Goal: Task Accomplishment & Management: Use online tool/utility

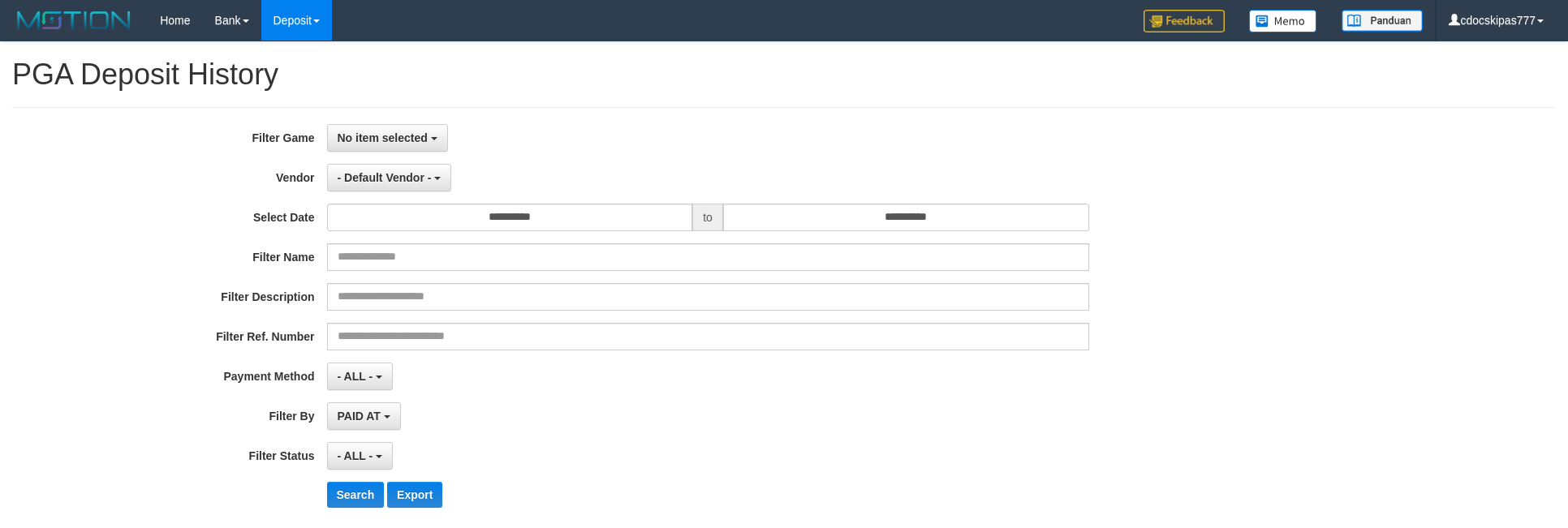
select select "**********"
select select "**"
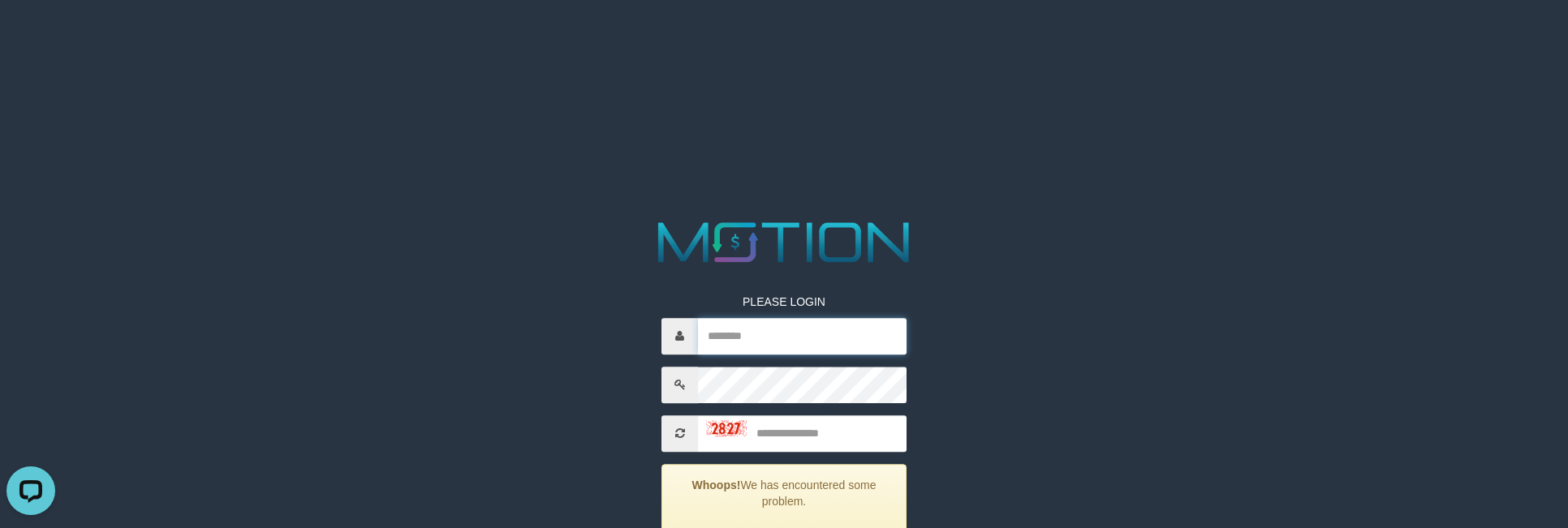
drag, startPoint x: 750, startPoint y: 348, endPoint x: 764, endPoint y: 353, distance: 14.9
click at [750, 348] on input "text" at bounding box center [802, 336] width 208 height 36
paste input "*********"
type input "**********"
click at [835, 417] on input "text" at bounding box center [802, 433] width 208 height 36
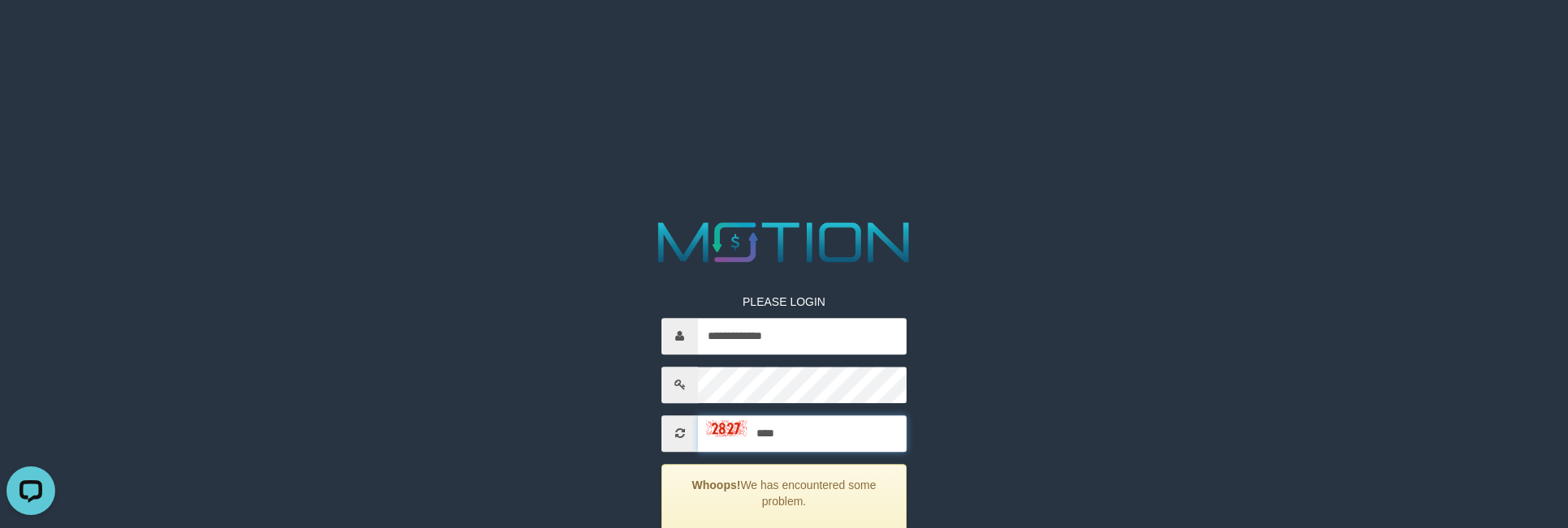
type input "****"
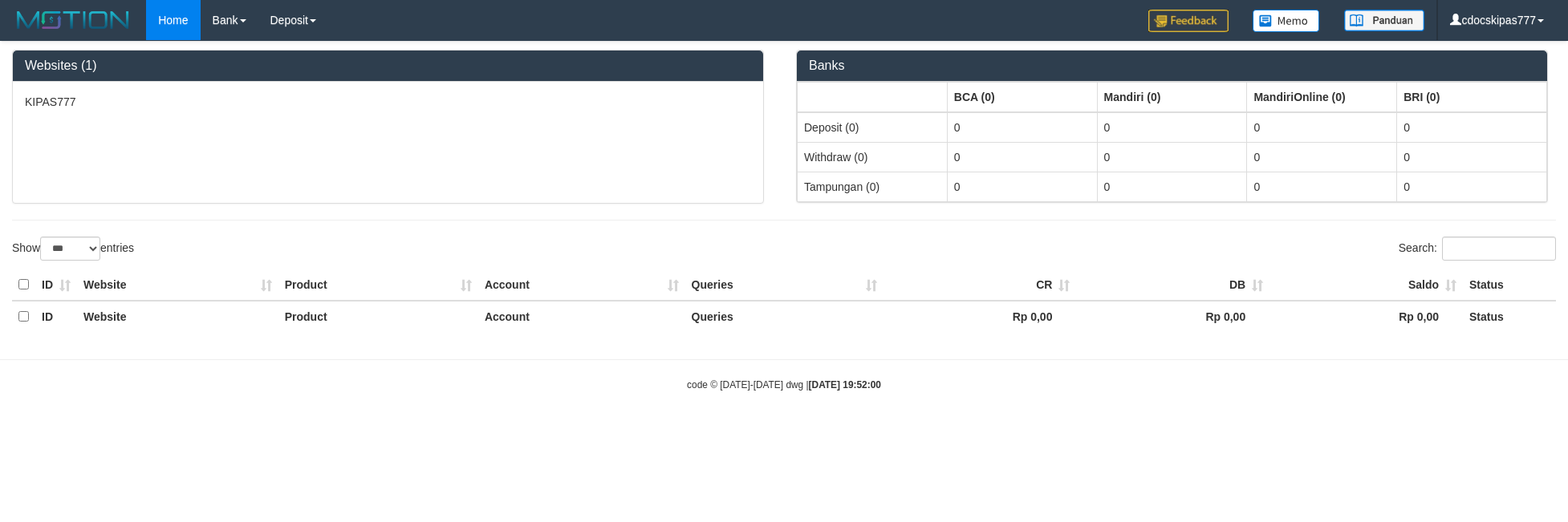
select select "***"
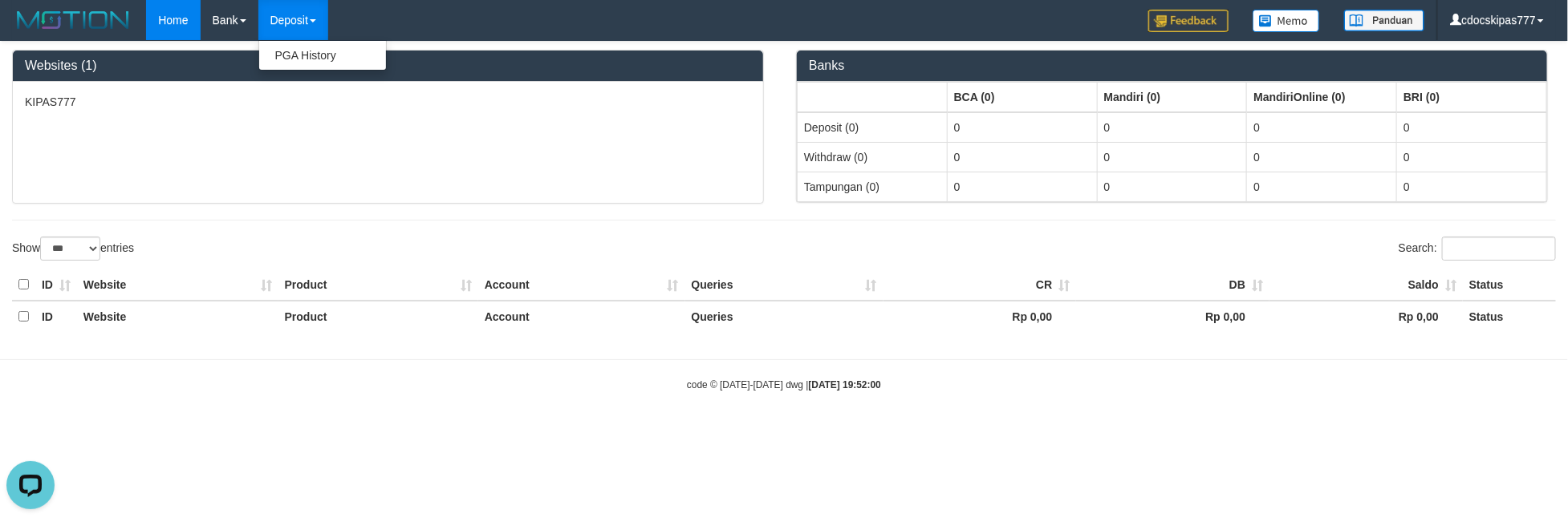
click at [299, 20] on link "Deposit" at bounding box center [293, 20] width 70 height 40
click at [295, 56] on link "PGA History" at bounding box center [322, 55] width 127 height 21
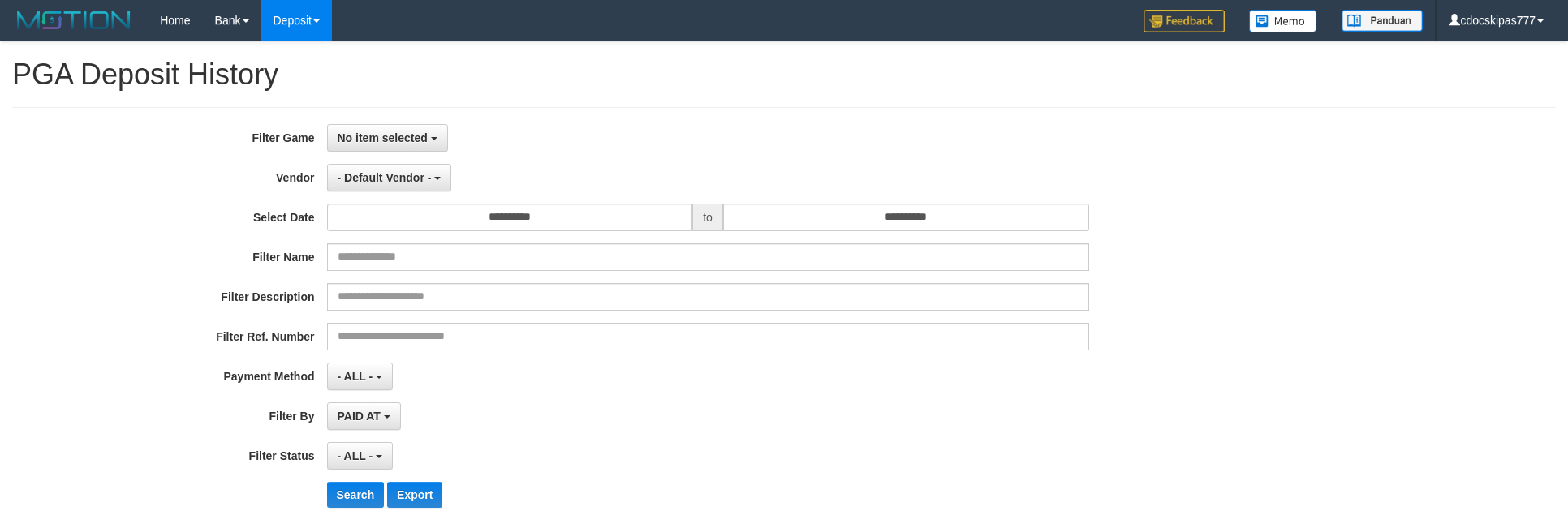
select select
select select "**"
click at [382, 139] on span "No item selected" at bounding box center [382, 138] width 90 height 13
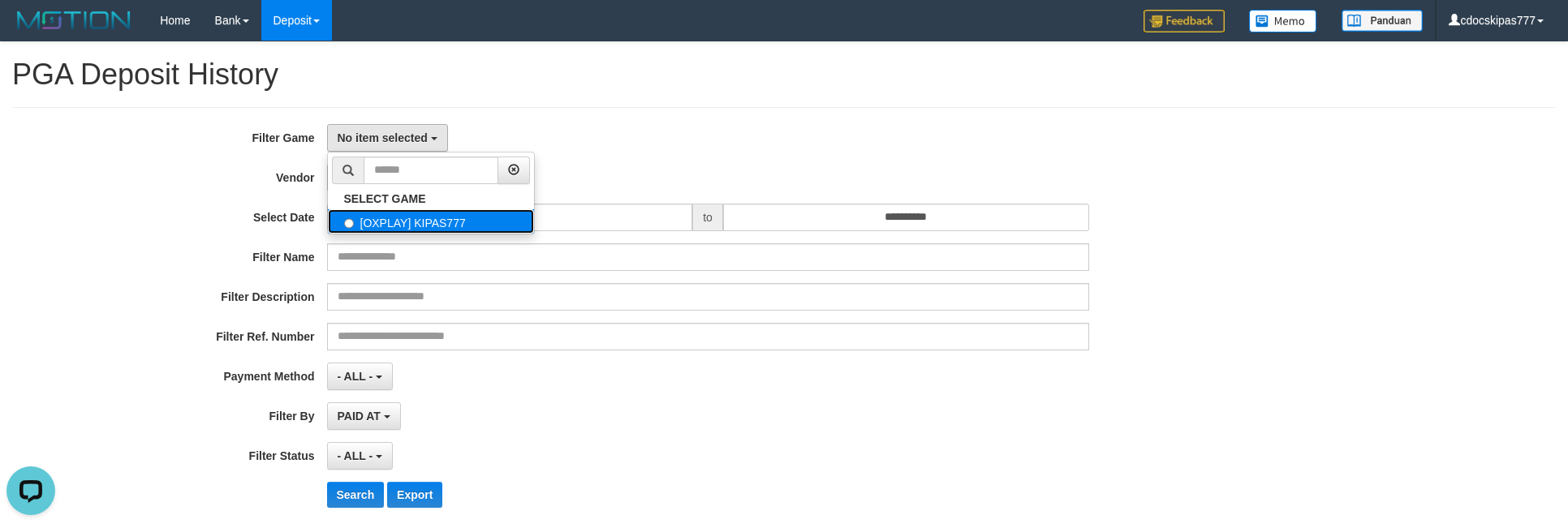
click at [420, 233] on label "[OXPLAY] KIPAS777" at bounding box center [430, 221] width 206 height 24
select select "****"
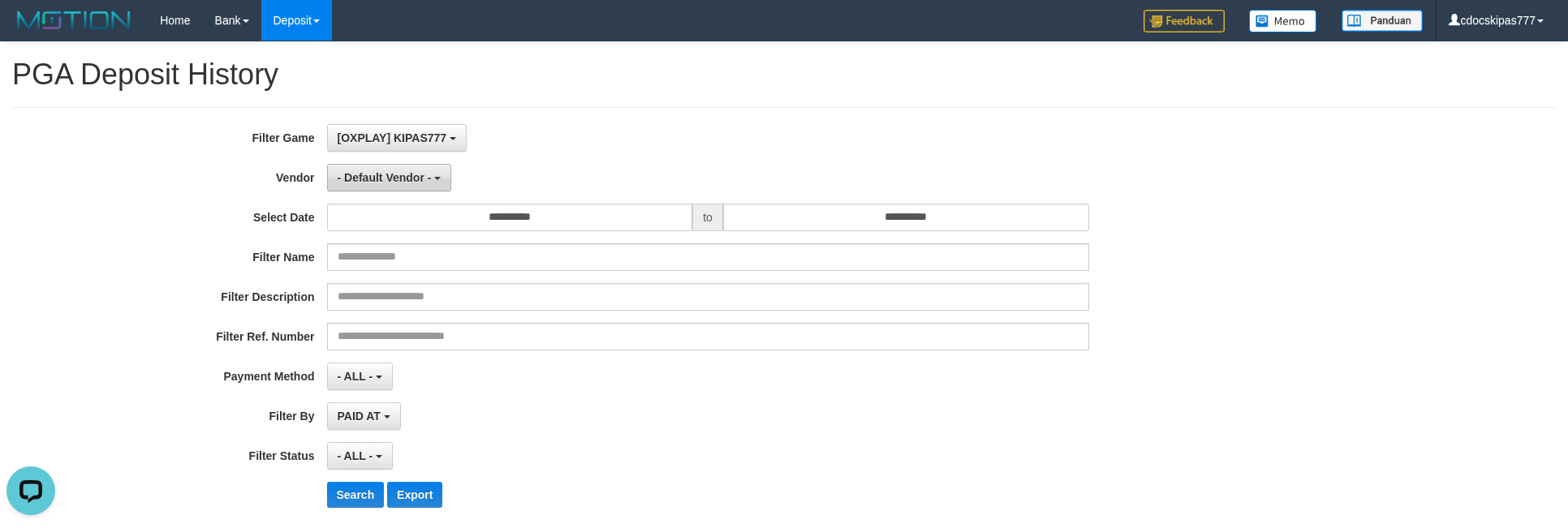
click at [417, 187] on button "- Default Vendor -" at bounding box center [389, 177] width 125 height 28
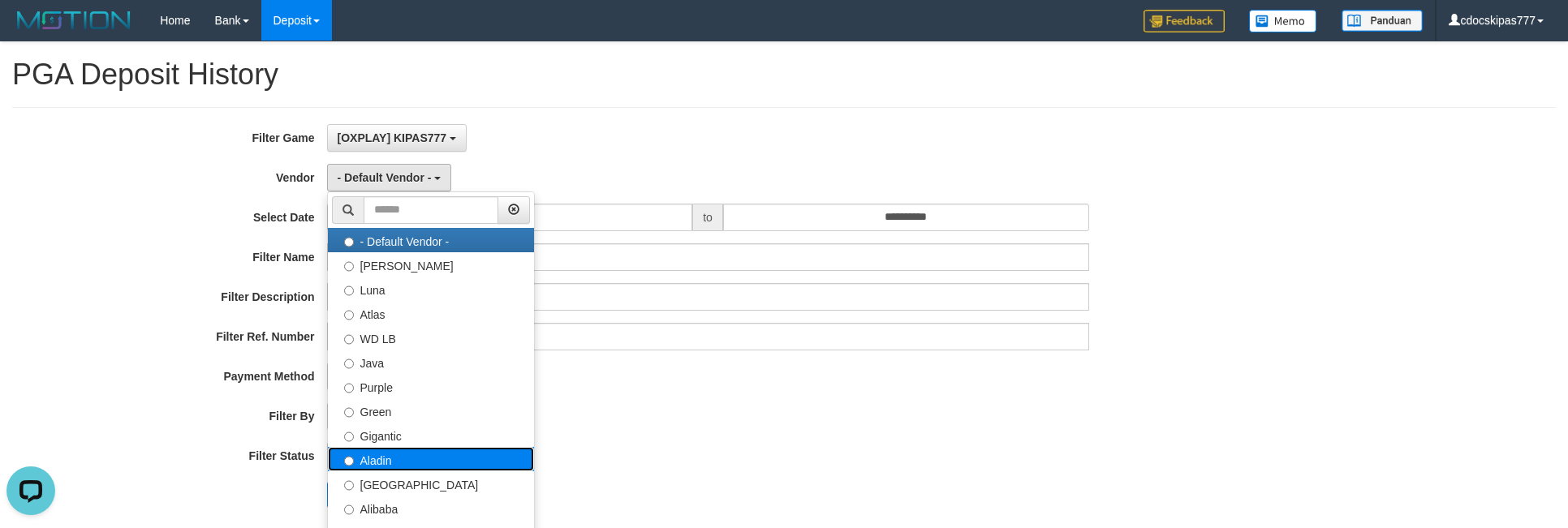
click at [407, 460] on label "Aladin" at bounding box center [430, 458] width 206 height 24
select select "**********"
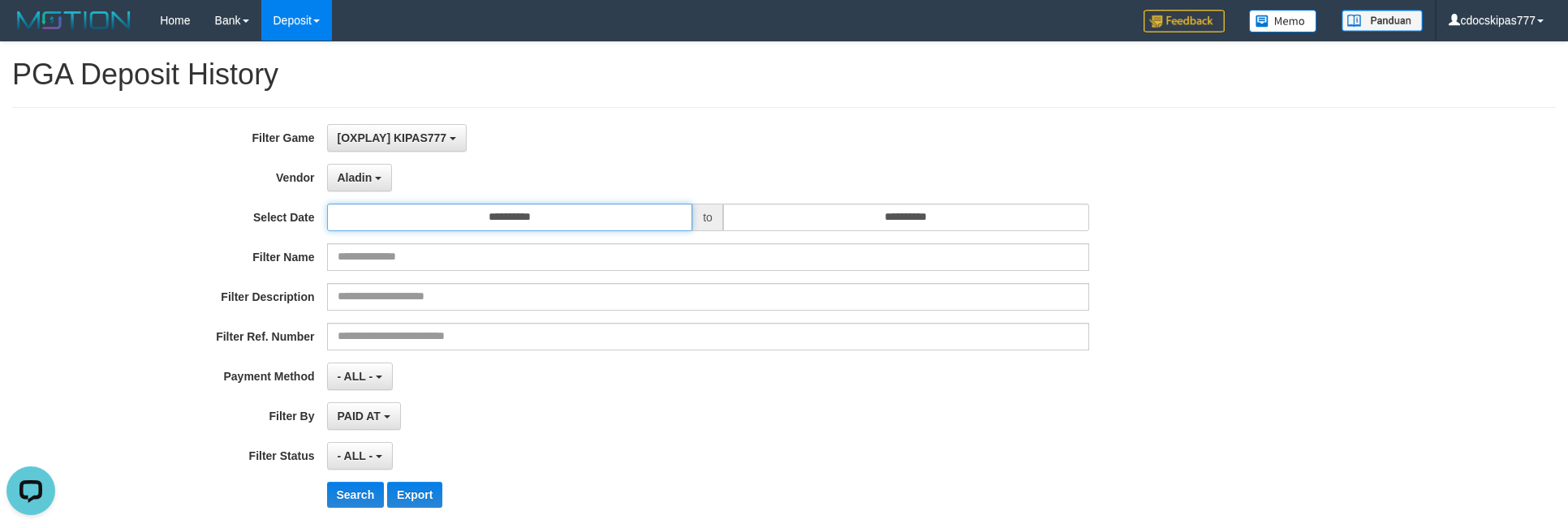
click at [536, 210] on input "**********" at bounding box center [510, 217] width 366 height 28
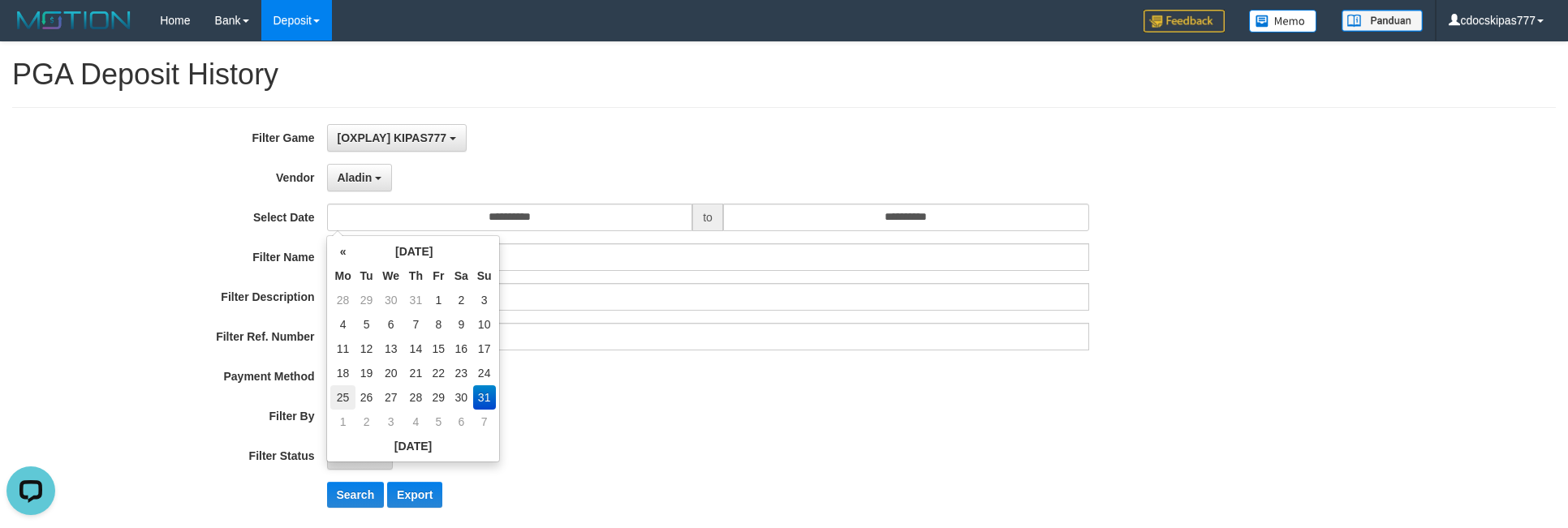
click at [341, 390] on td "25" at bounding box center [342, 397] width 24 height 24
type input "**********"
click at [349, 497] on button "Search" at bounding box center [355, 494] width 58 height 26
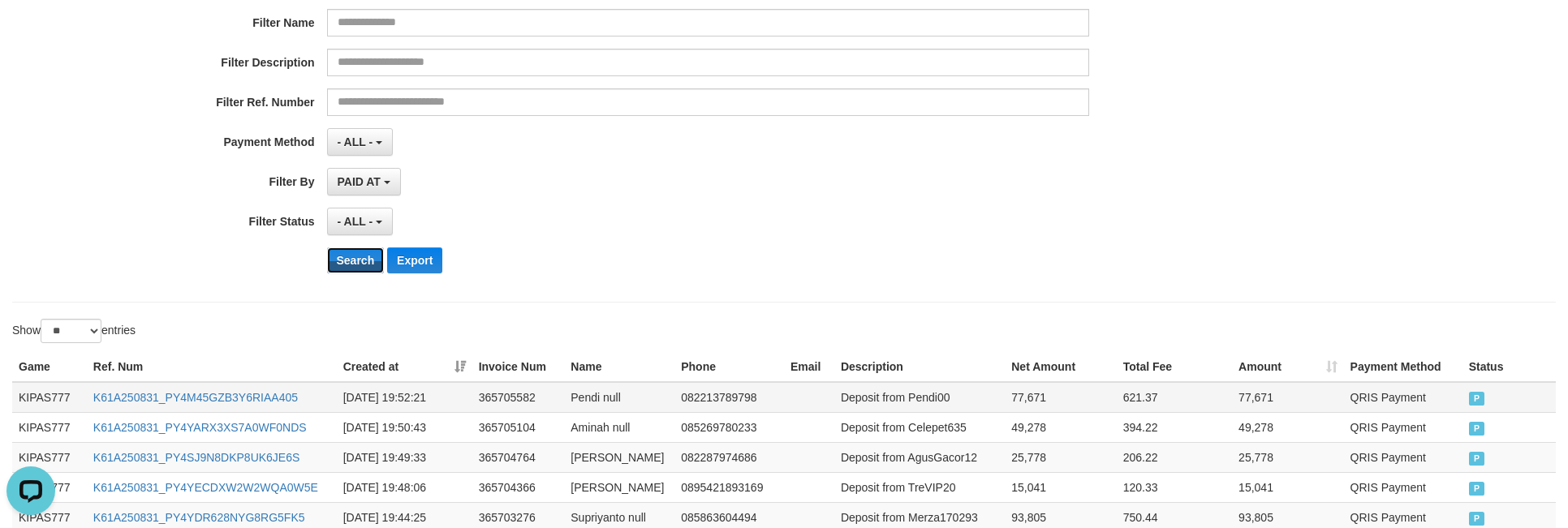
scroll to position [833, 0]
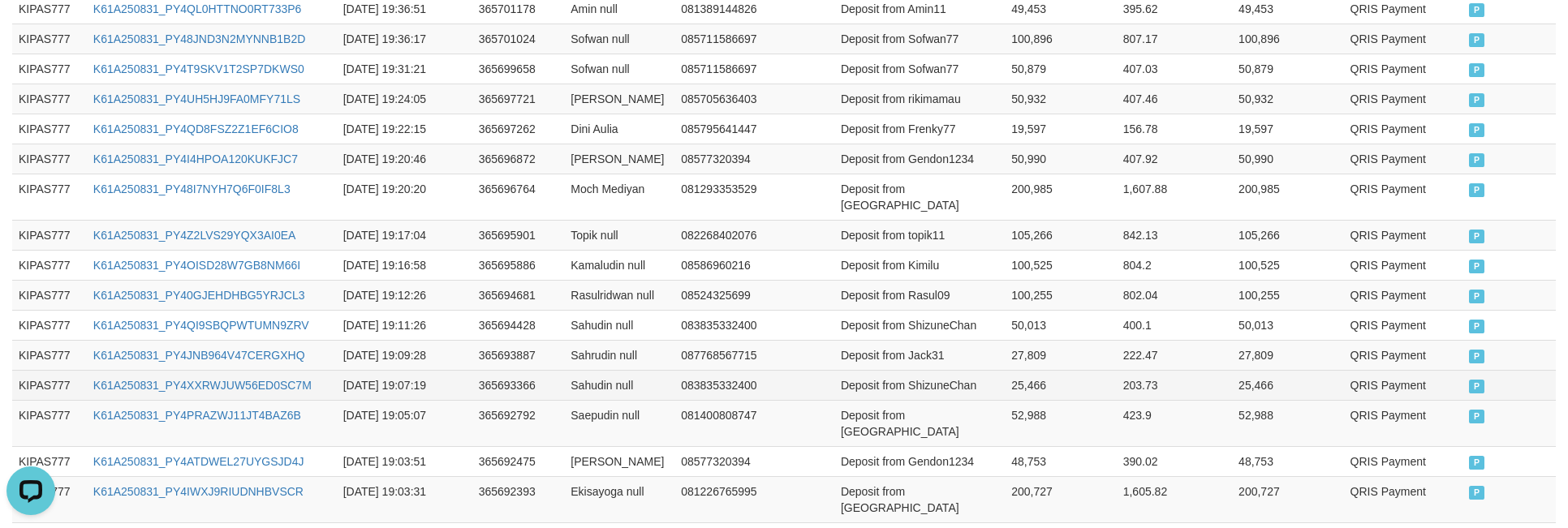
click at [736, 389] on td "083835332400" at bounding box center [729, 385] width 109 height 30
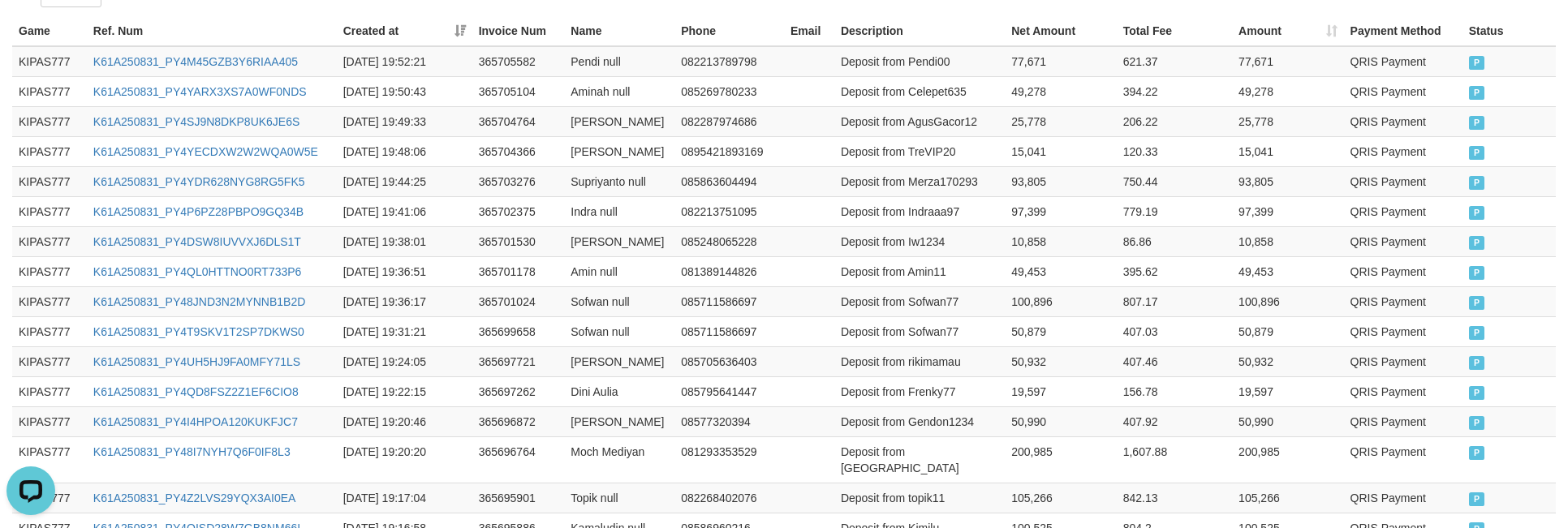
scroll to position [347, 0]
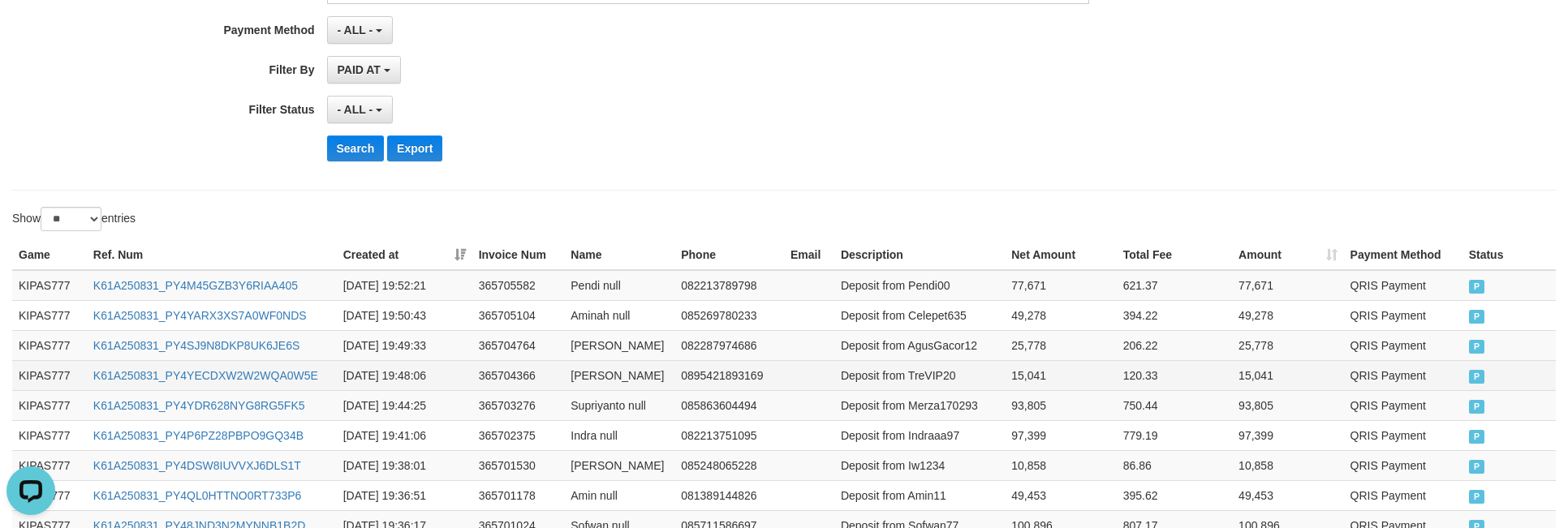
drag, startPoint x: 931, startPoint y: 390, endPoint x: 1010, endPoint y: 373, distance: 80.8
click at [928, 374] on td "Deposit from TreVIP20" at bounding box center [919, 375] width 170 height 30
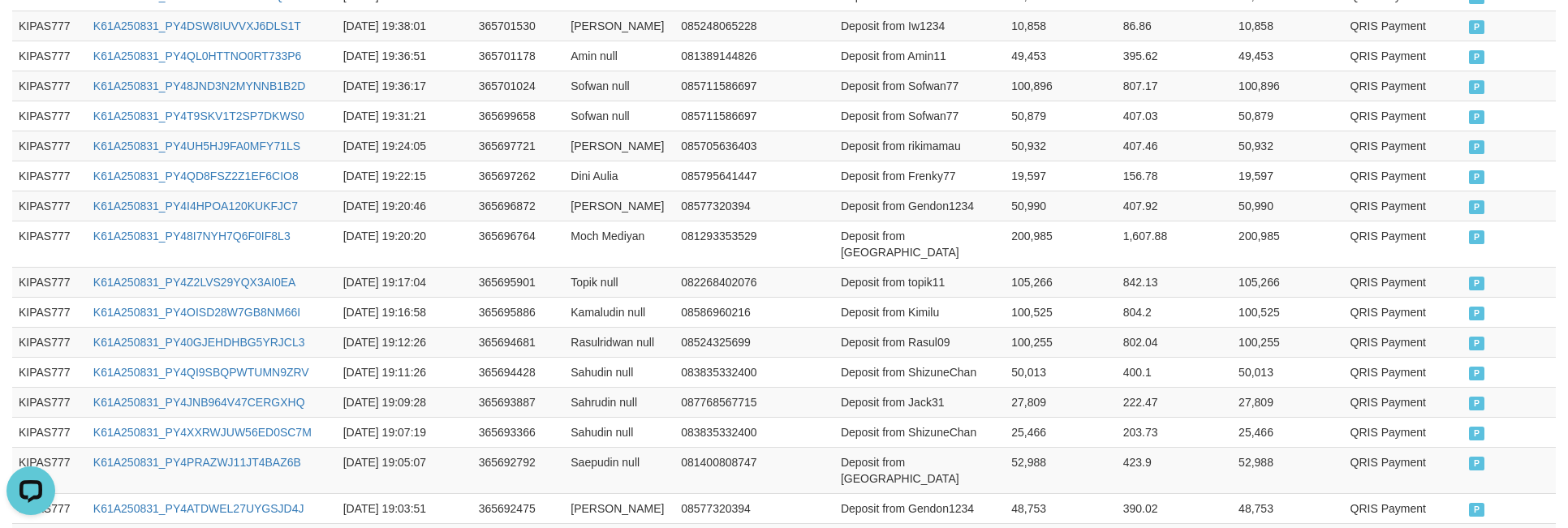
scroll to position [1015, 0]
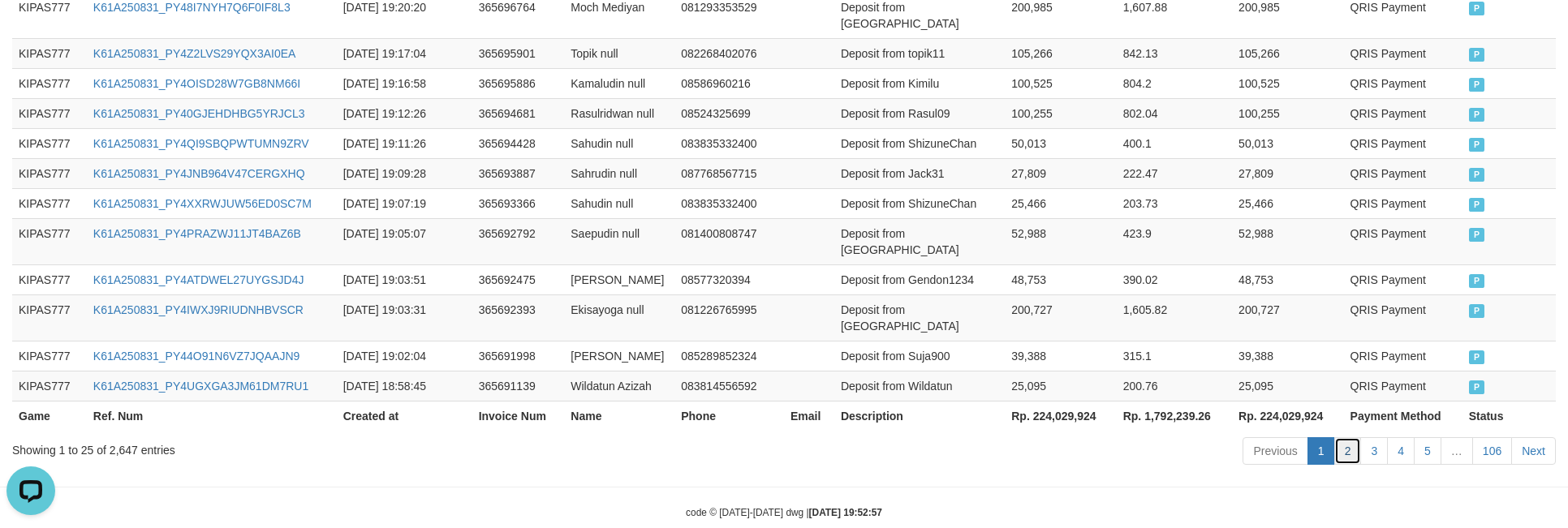
click at [1337, 437] on link "2" at bounding box center [1348, 451] width 28 height 28
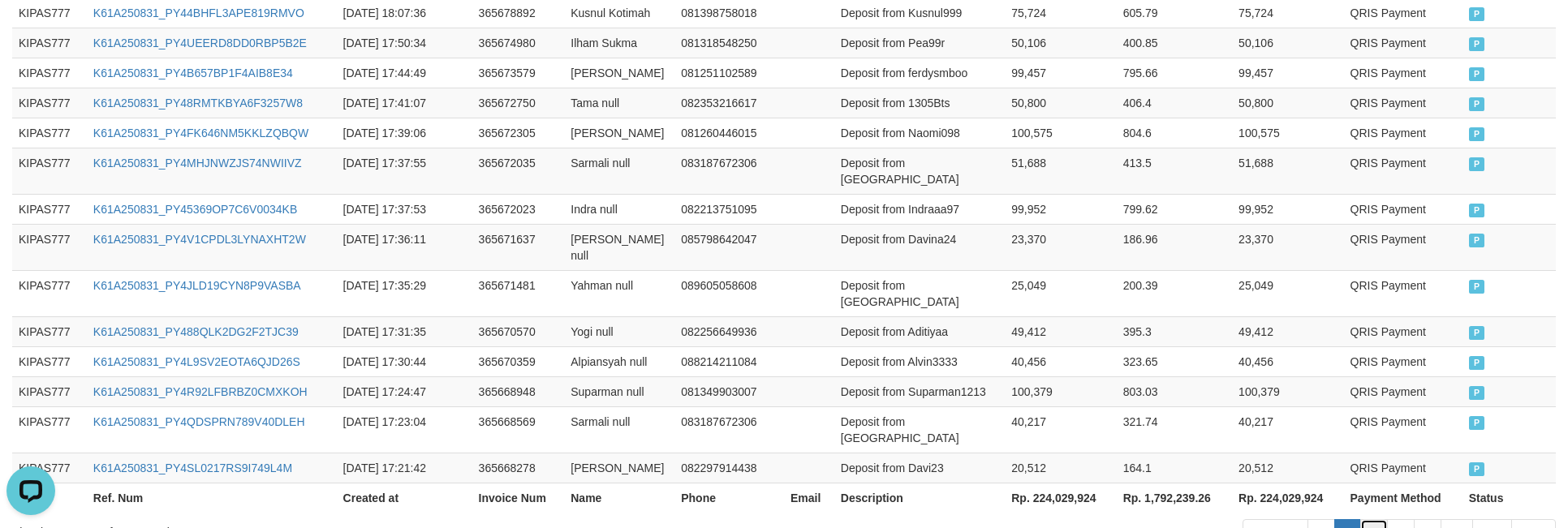
click at [1362, 519] on link "3" at bounding box center [1374, 532] width 28 height 28
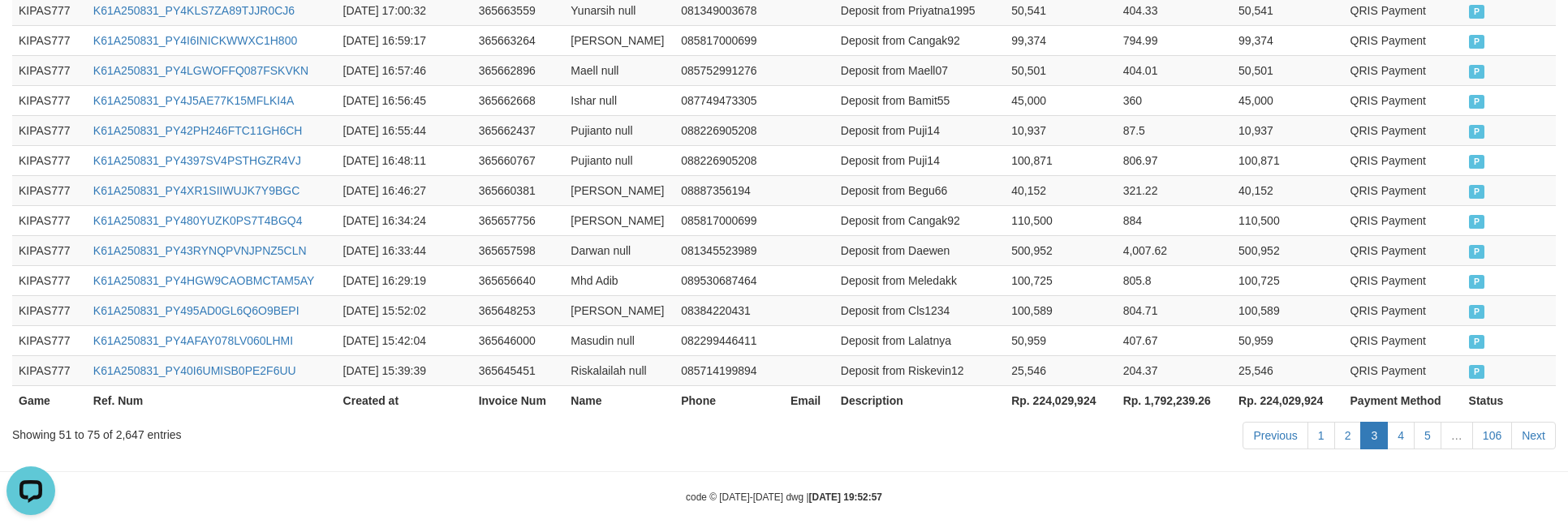
scroll to position [1047, 0]
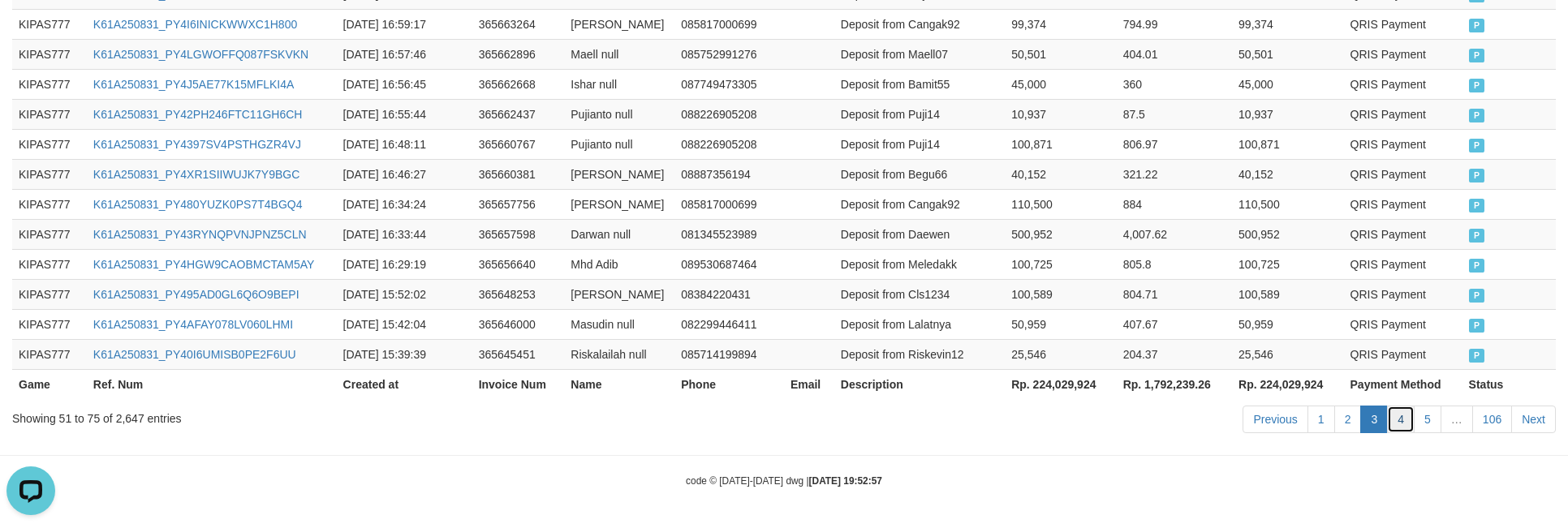
click at [1393, 428] on link "4" at bounding box center [1400, 419] width 28 height 28
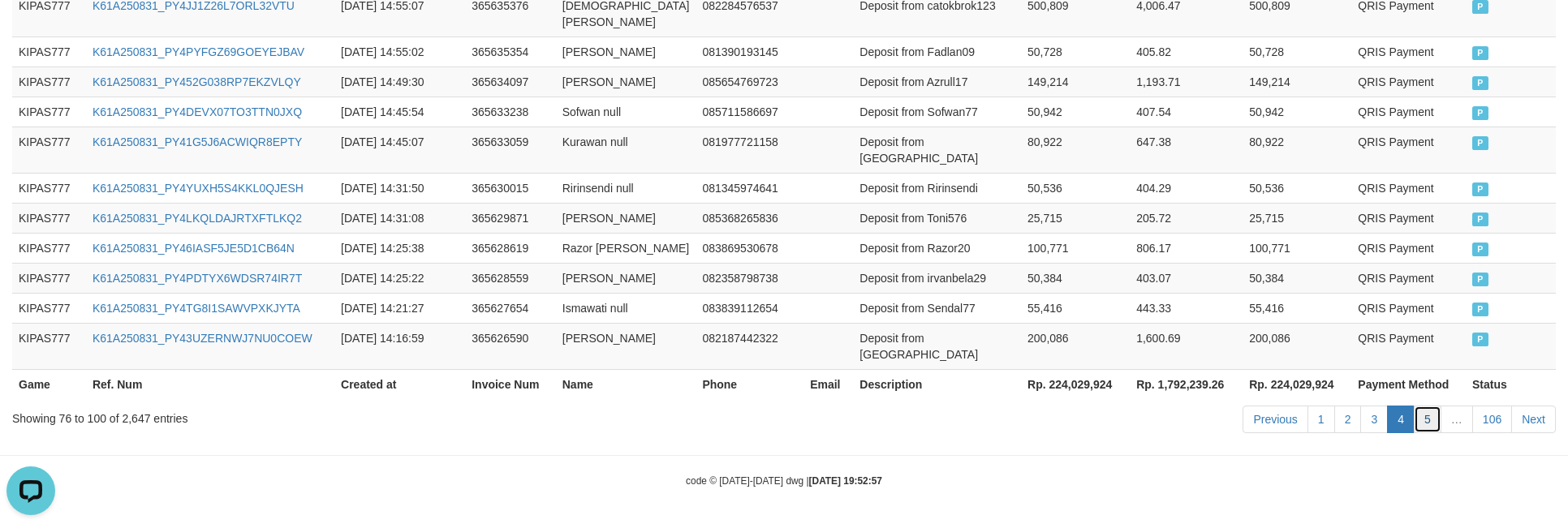
click at [1423, 428] on link "5" at bounding box center [1427, 419] width 28 height 28
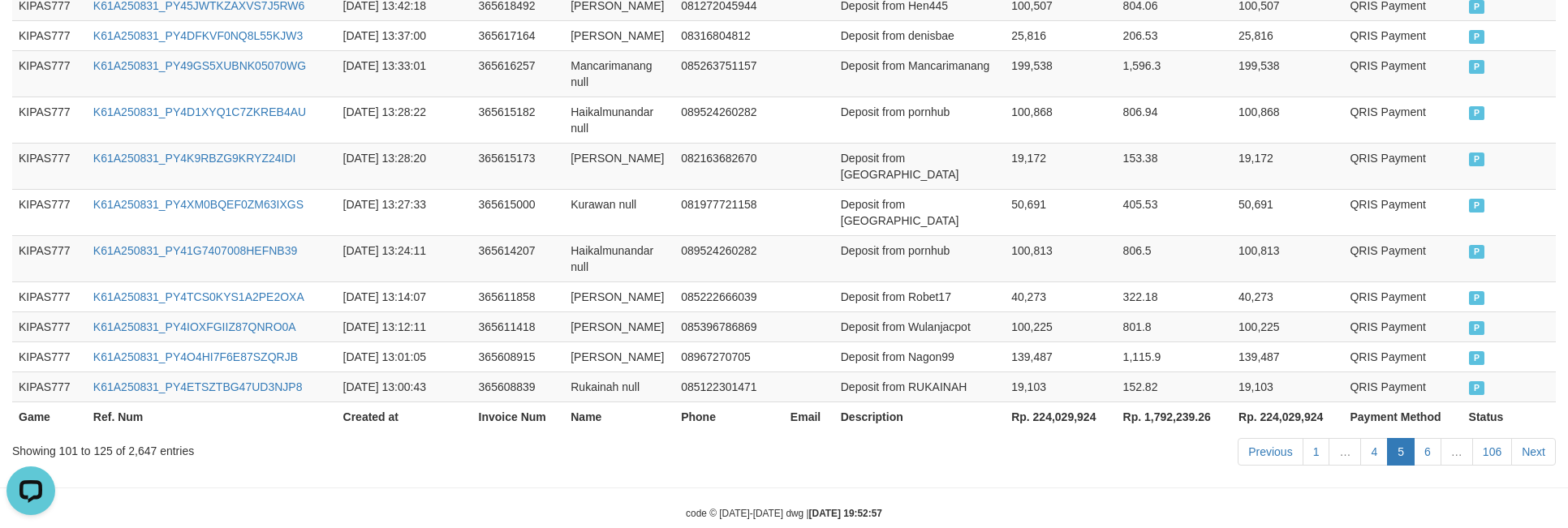
scroll to position [1079, 0]
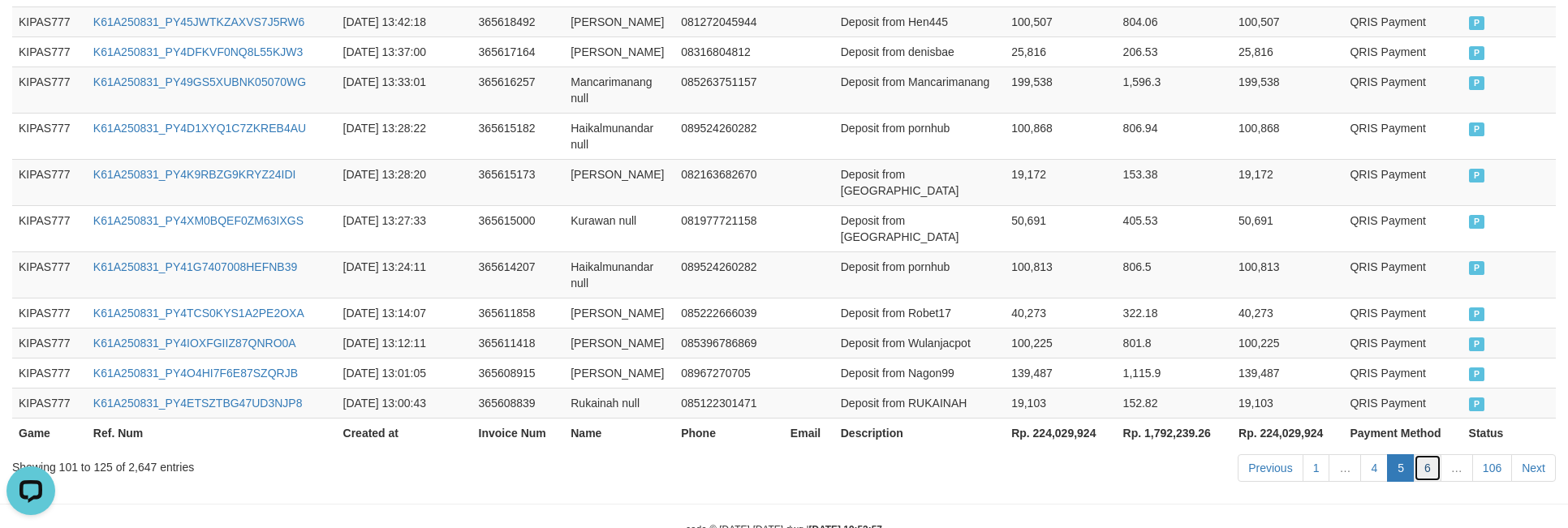
click at [1428, 454] on link "6" at bounding box center [1427, 468] width 28 height 28
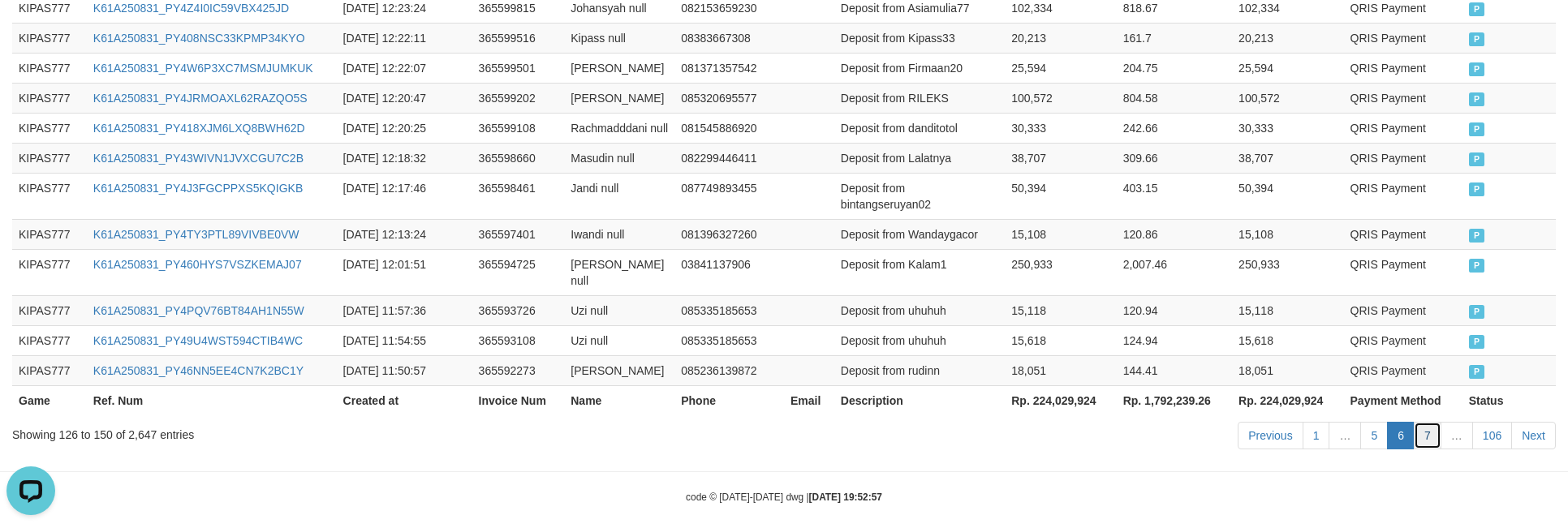
click at [1428, 428] on link "7" at bounding box center [1427, 435] width 28 height 28
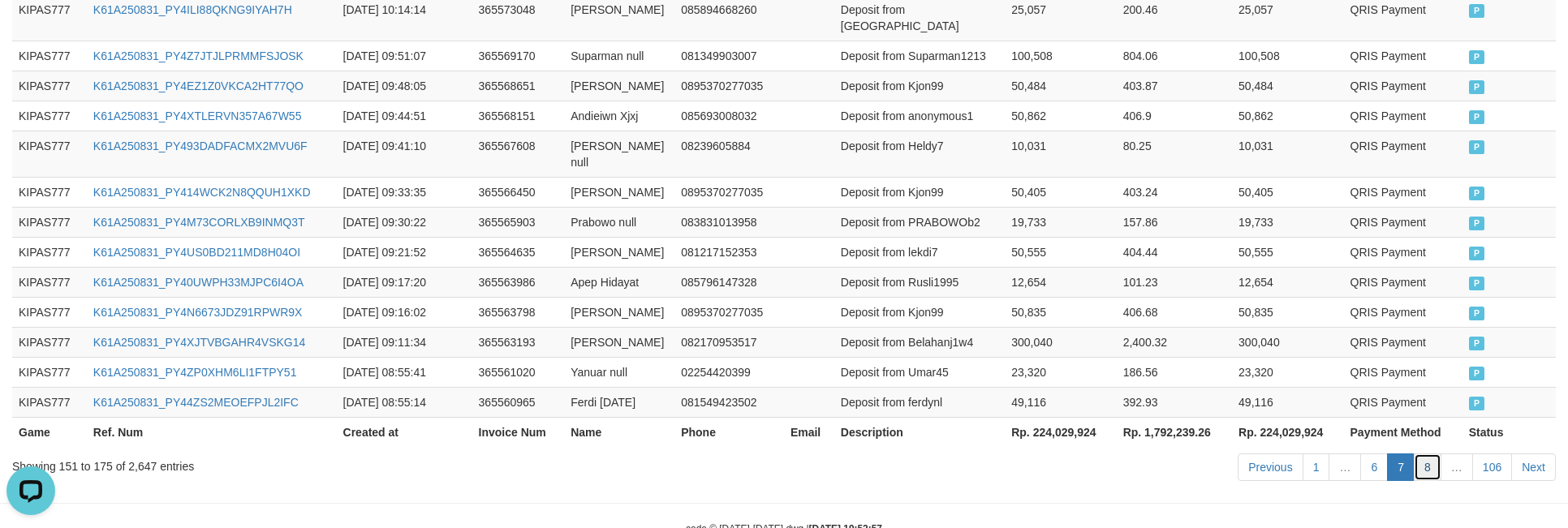
click at [1428, 453] on link "8" at bounding box center [1427, 467] width 28 height 28
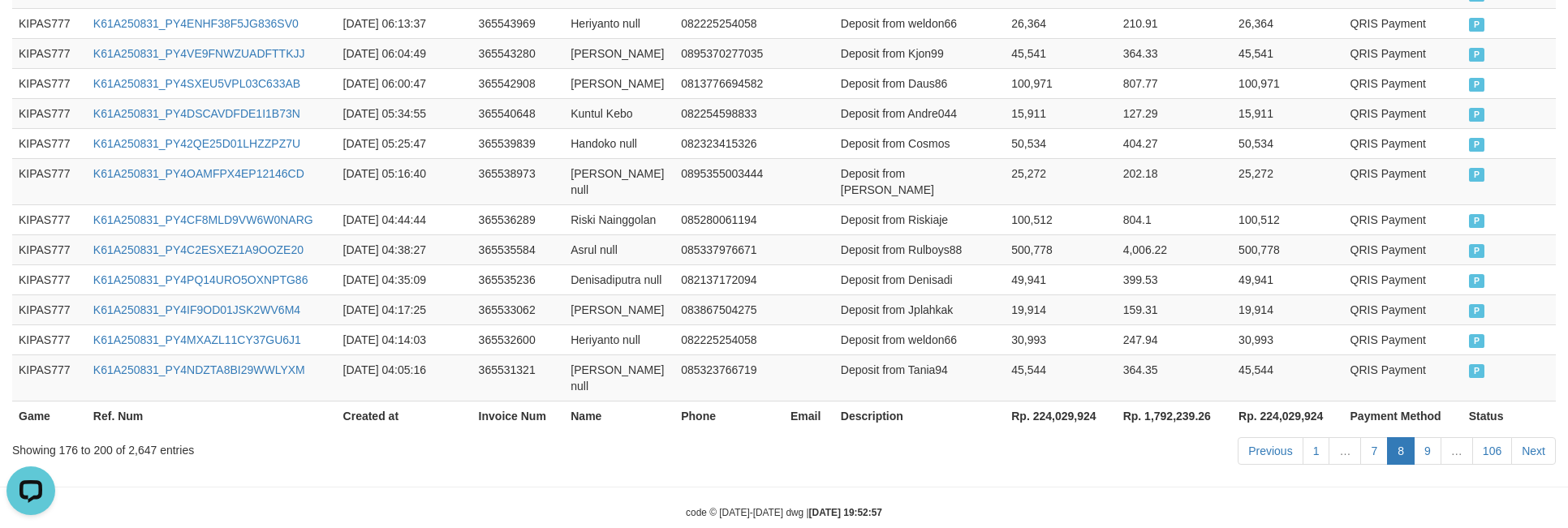
scroll to position [677, 0]
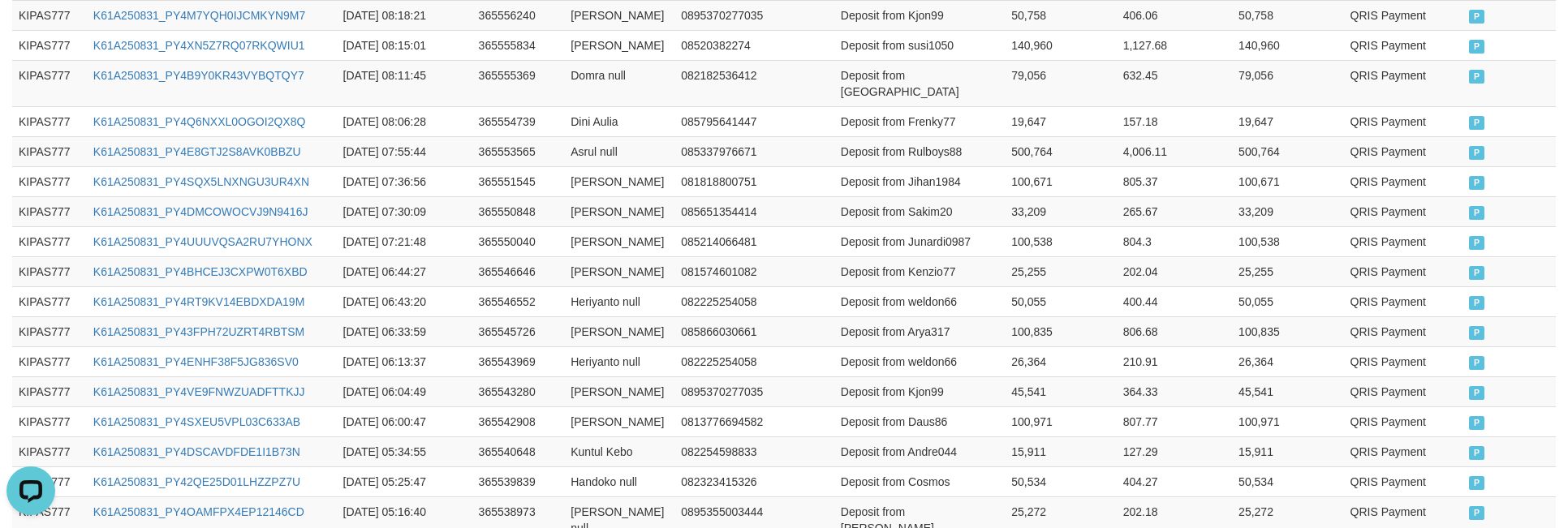
click at [1428, 428] on td "QRIS Payment" at bounding box center [1403, 421] width 118 height 30
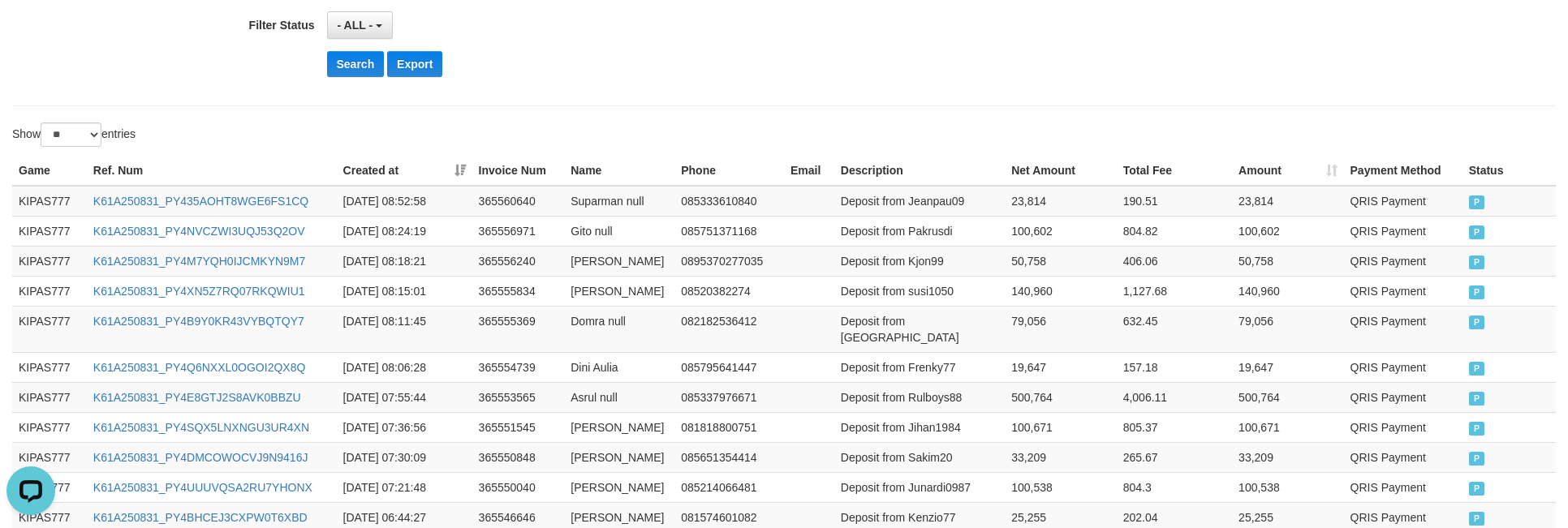
scroll to position [190, 0]
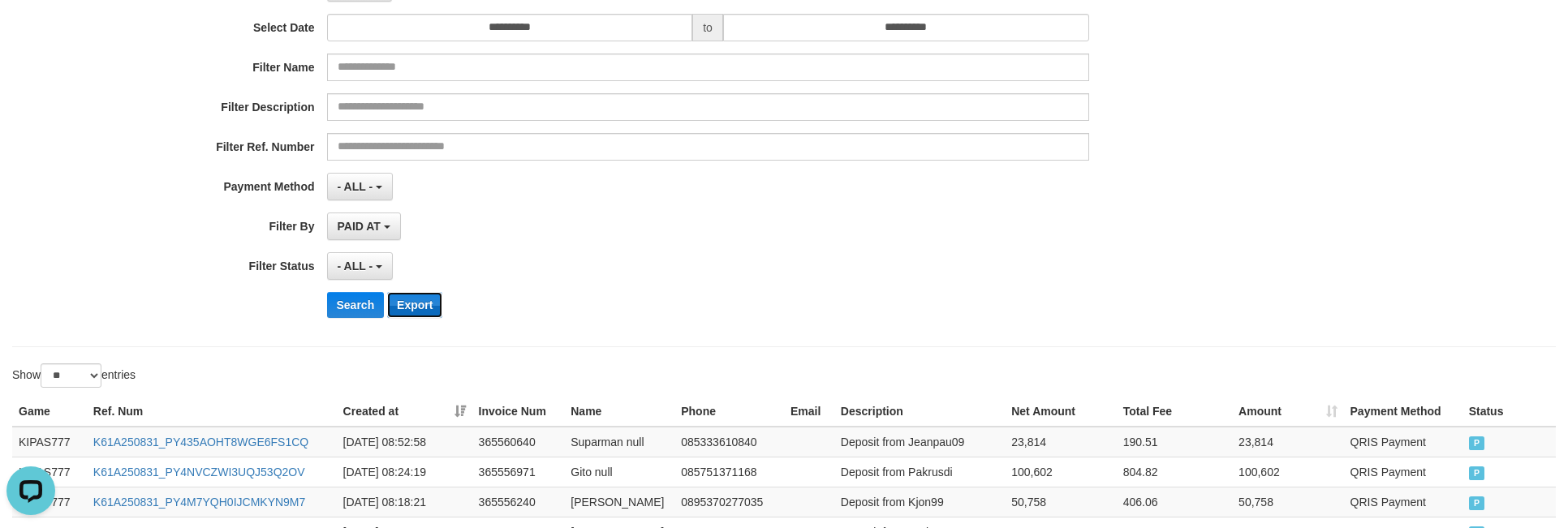
click at [427, 307] on button "Export" at bounding box center [415, 305] width 55 height 26
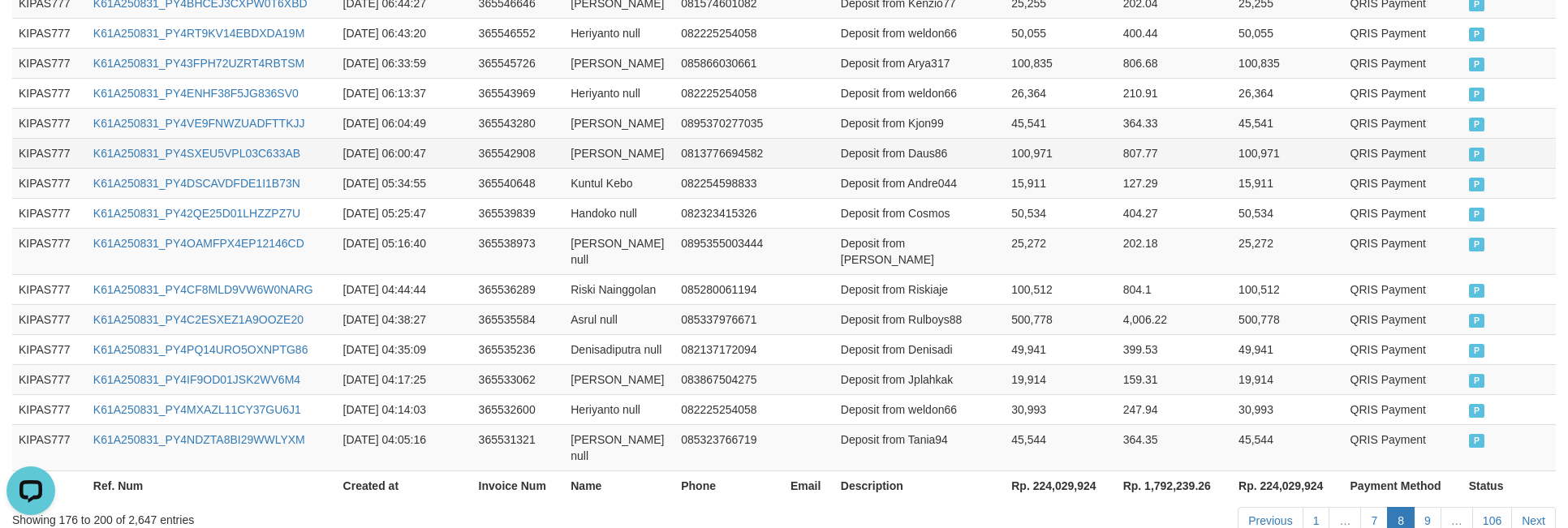
scroll to position [1030, 0]
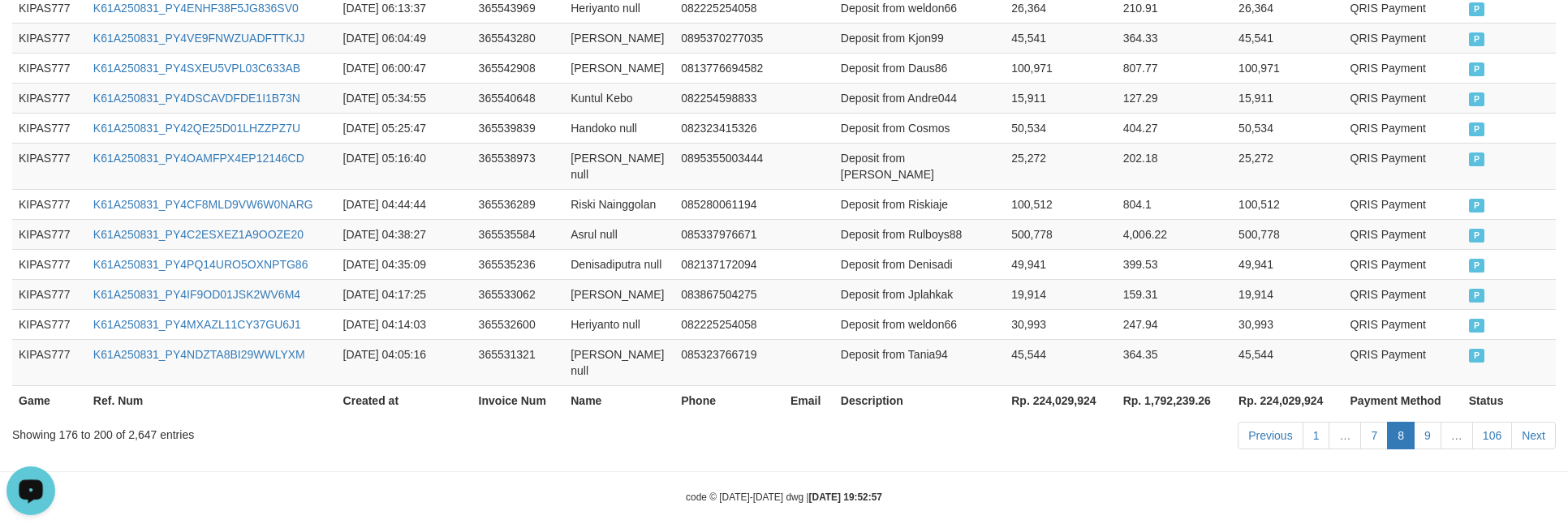
click at [1057, 385] on th "Rp. 224,029,924" at bounding box center [1060, 400] width 111 height 30
copy th "224,029,924"
click at [1057, 385] on th "Rp. 224,029,924" at bounding box center [1060, 400] width 111 height 30
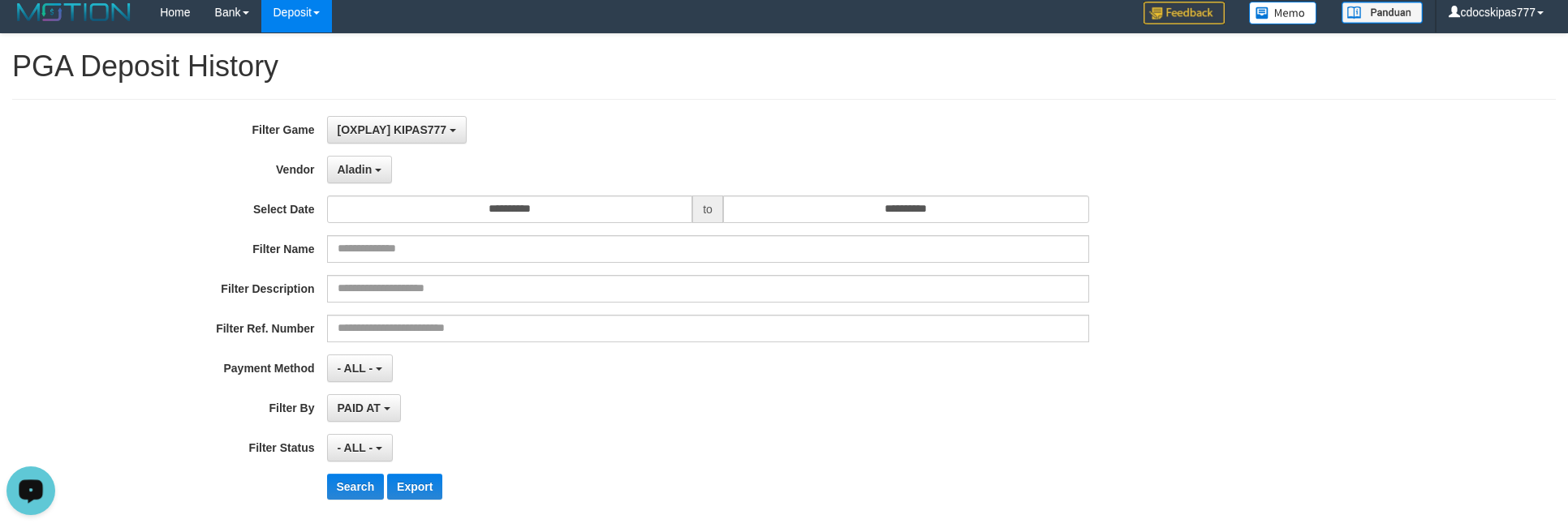
scroll to position [0, 0]
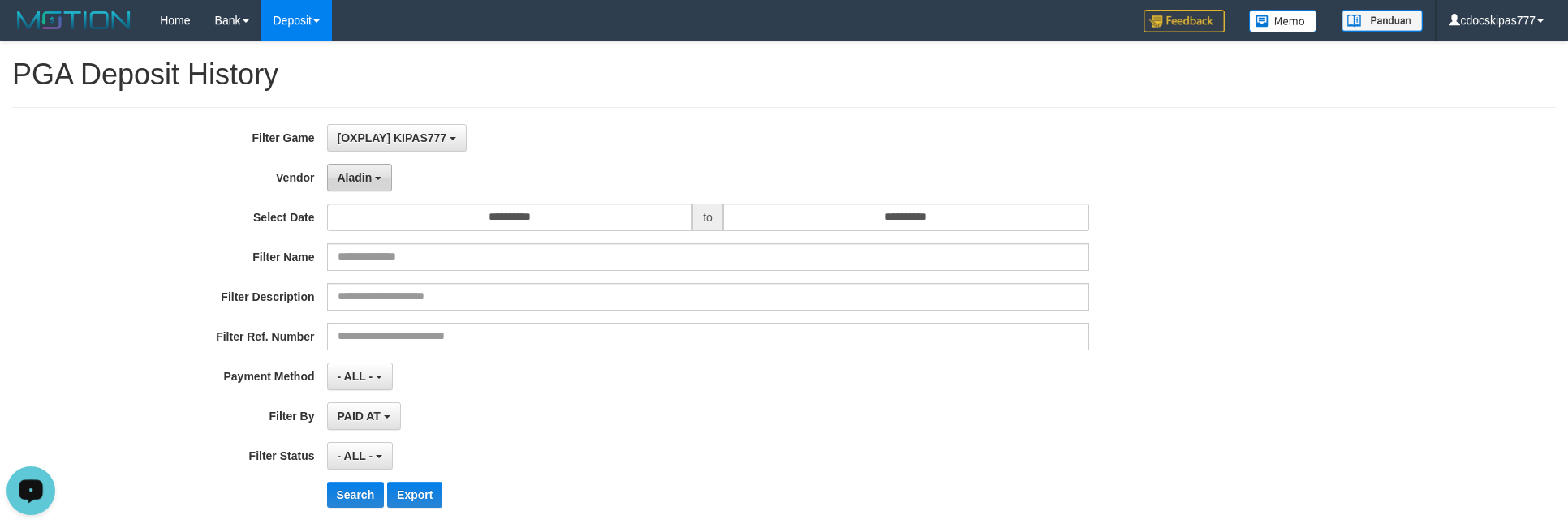
click at [347, 178] on span "Aladin" at bounding box center [355, 177] width 35 height 13
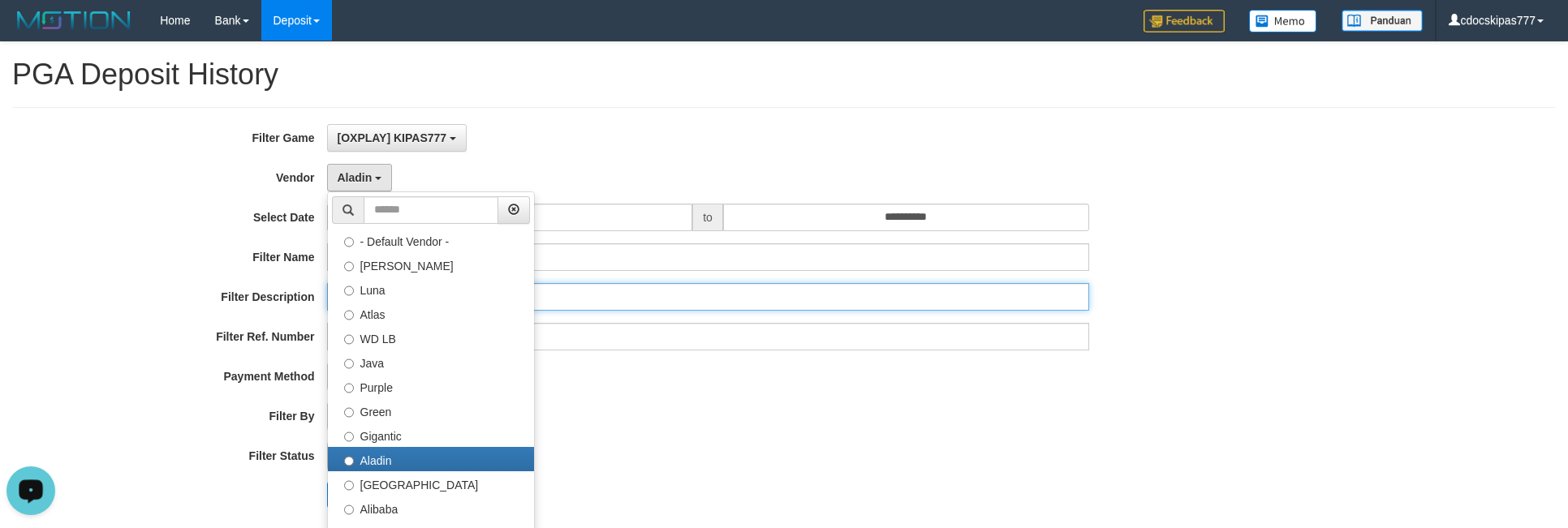
click at [996, 311] on input "text" at bounding box center [707, 296] width 762 height 28
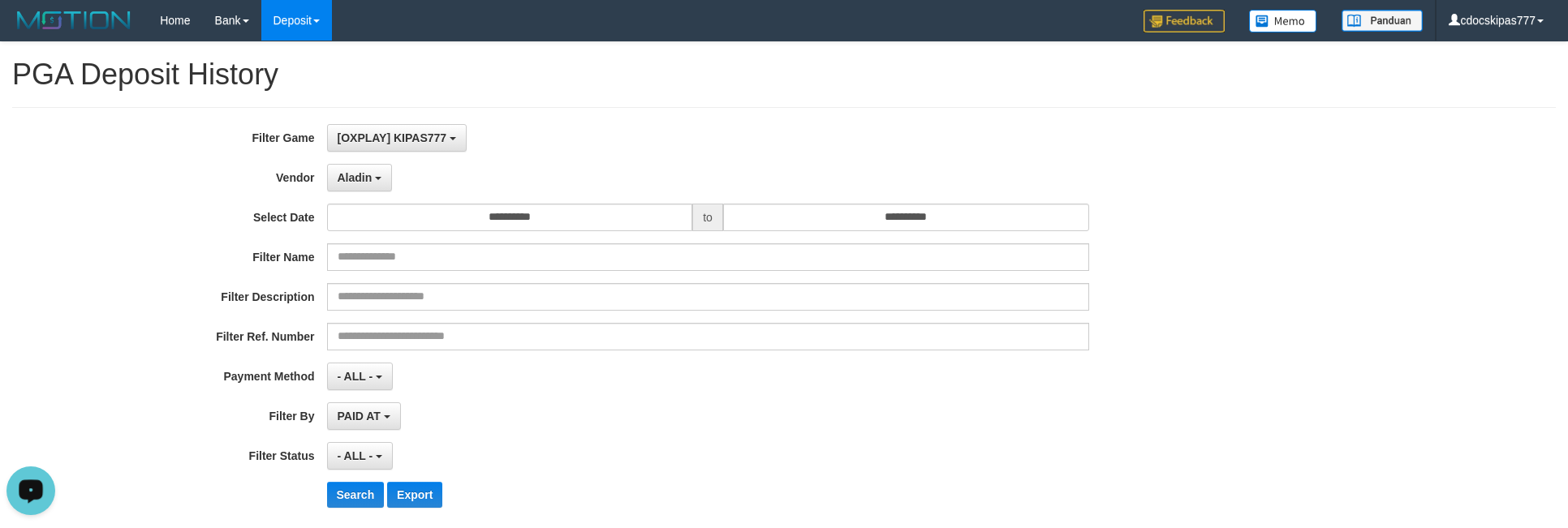
click at [936, 456] on div "- ALL - SELECT ALL - ALL - SELECT STATUS PENDING/UNPAID PAID CANCELED EXPIRED" at bounding box center [707, 456] width 762 height 28
click at [366, 191] on button "Aladin" at bounding box center [359, 177] width 66 height 28
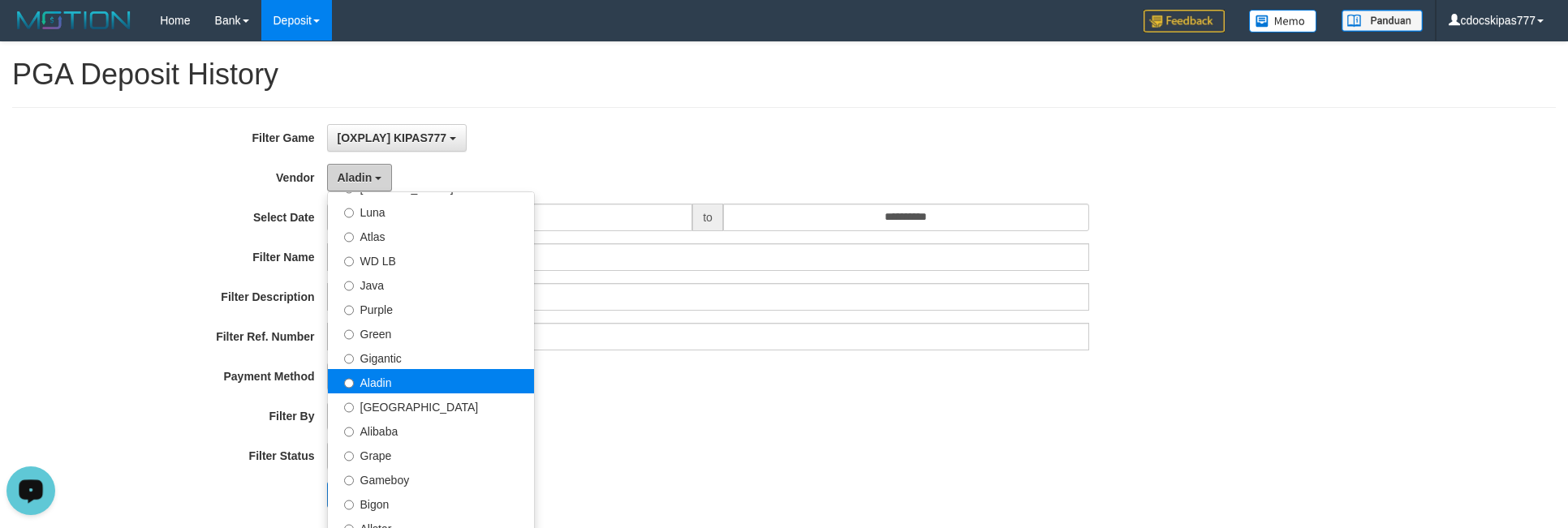
scroll to position [122, 0]
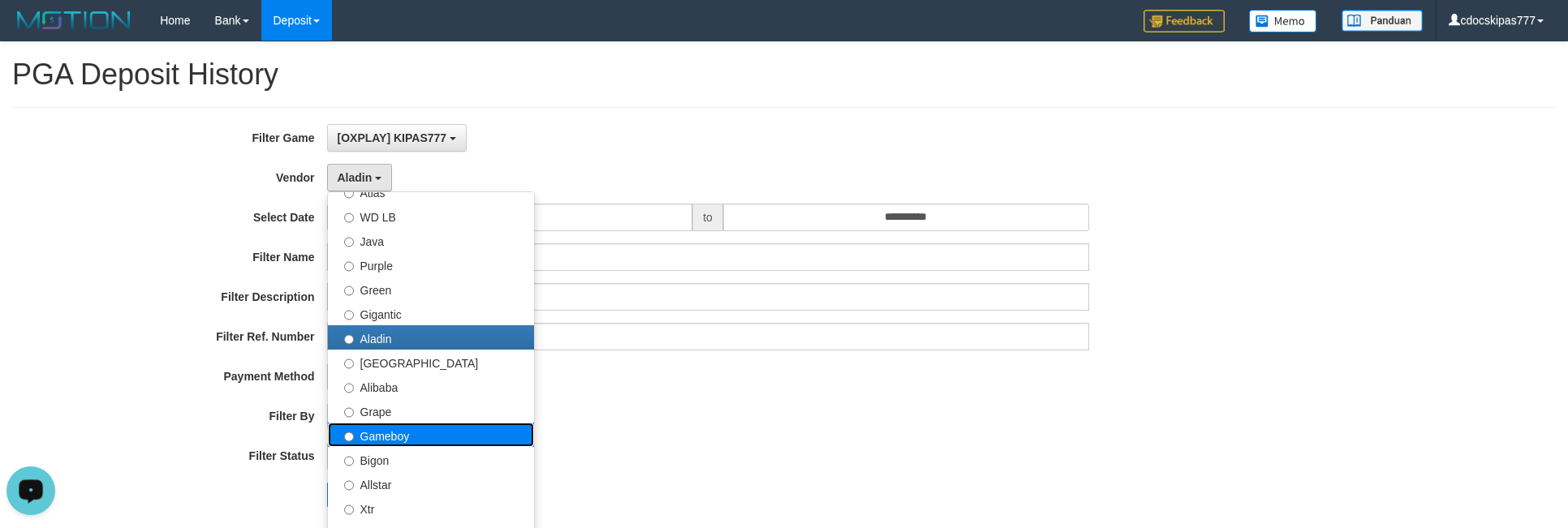
click at [423, 431] on label "Gameboy" at bounding box center [430, 434] width 206 height 24
select select "**********"
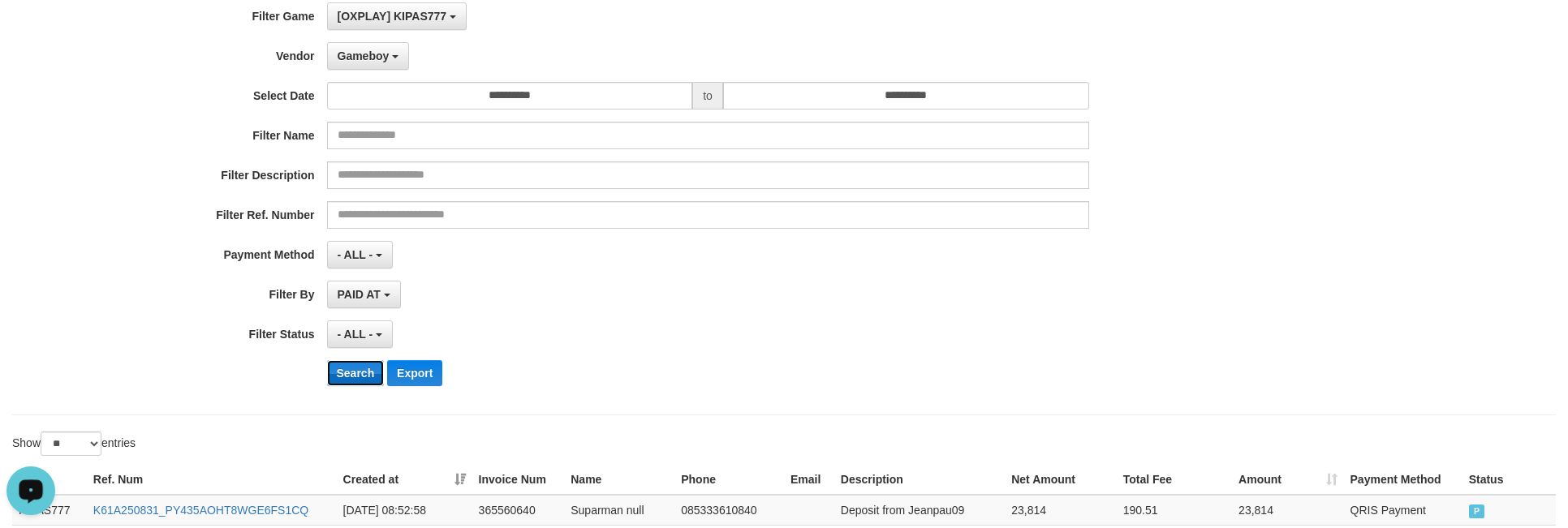
click at [343, 374] on button "Search" at bounding box center [355, 373] width 58 height 26
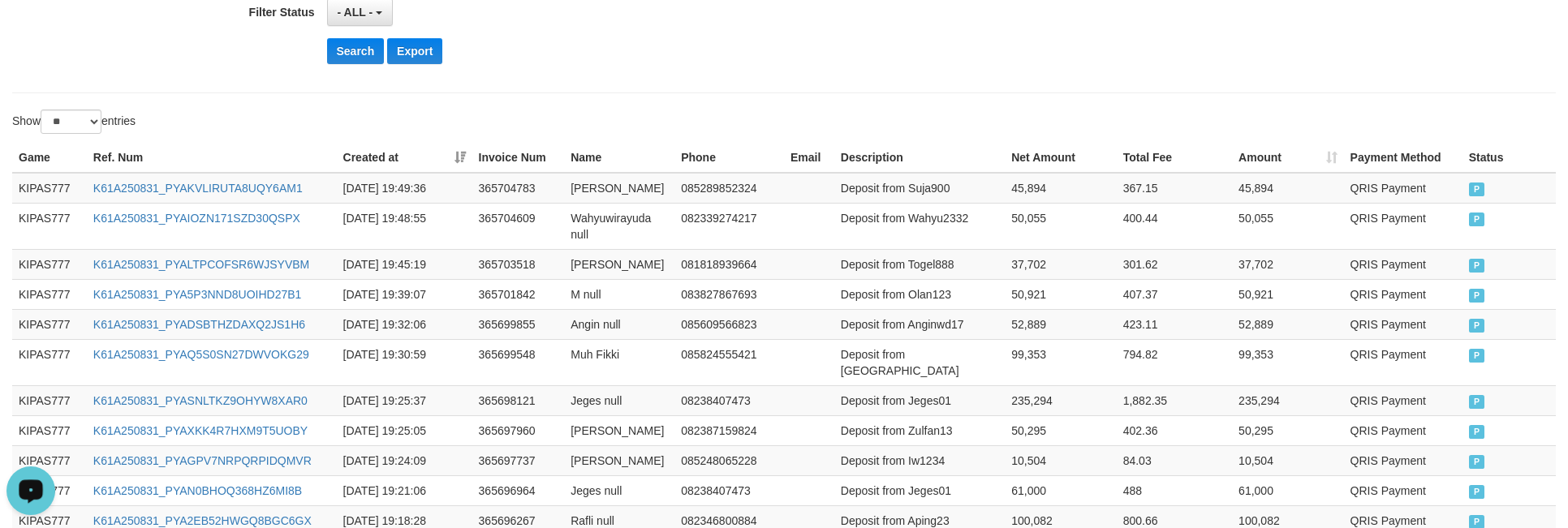
scroll to position [730, 0]
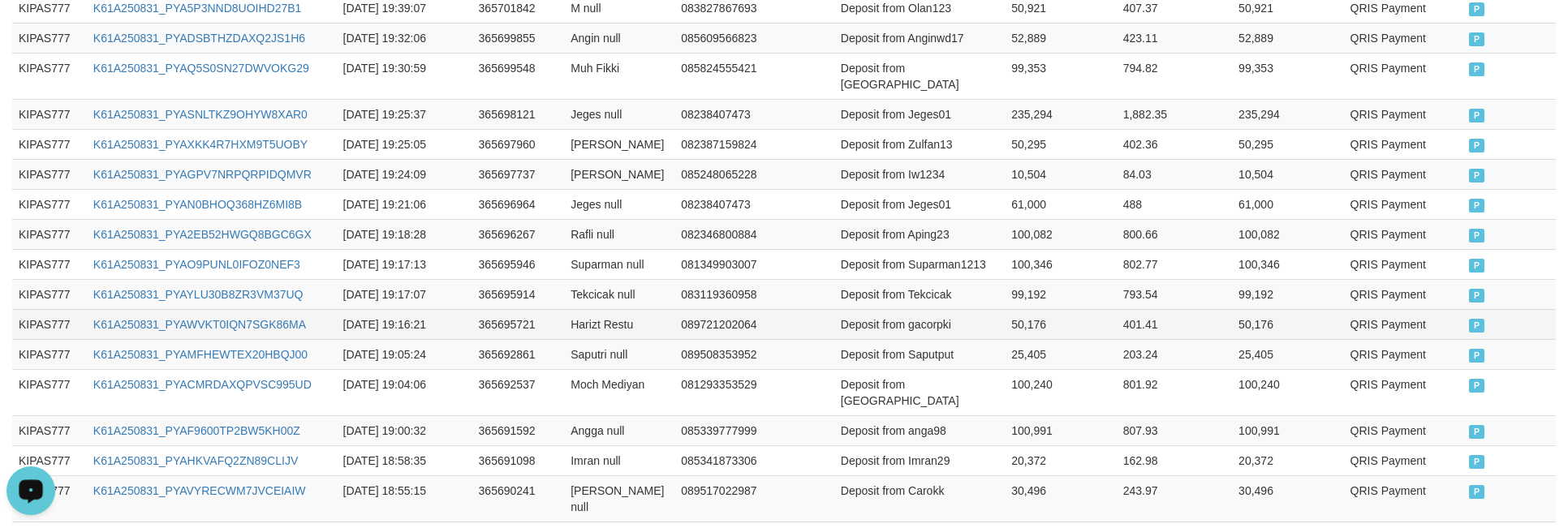
drag, startPoint x: 789, startPoint y: 334, endPoint x: 774, endPoint y: 328, distance: 16.2
click at [780, 328] on tbody "KIPAS777 K61A250831_PYAKVLIRUTA8UQY6AM1 2025-08-31 19:49:36 365704783 Abi Suja …" at bounding box center [784, 311] width 1544 height 849
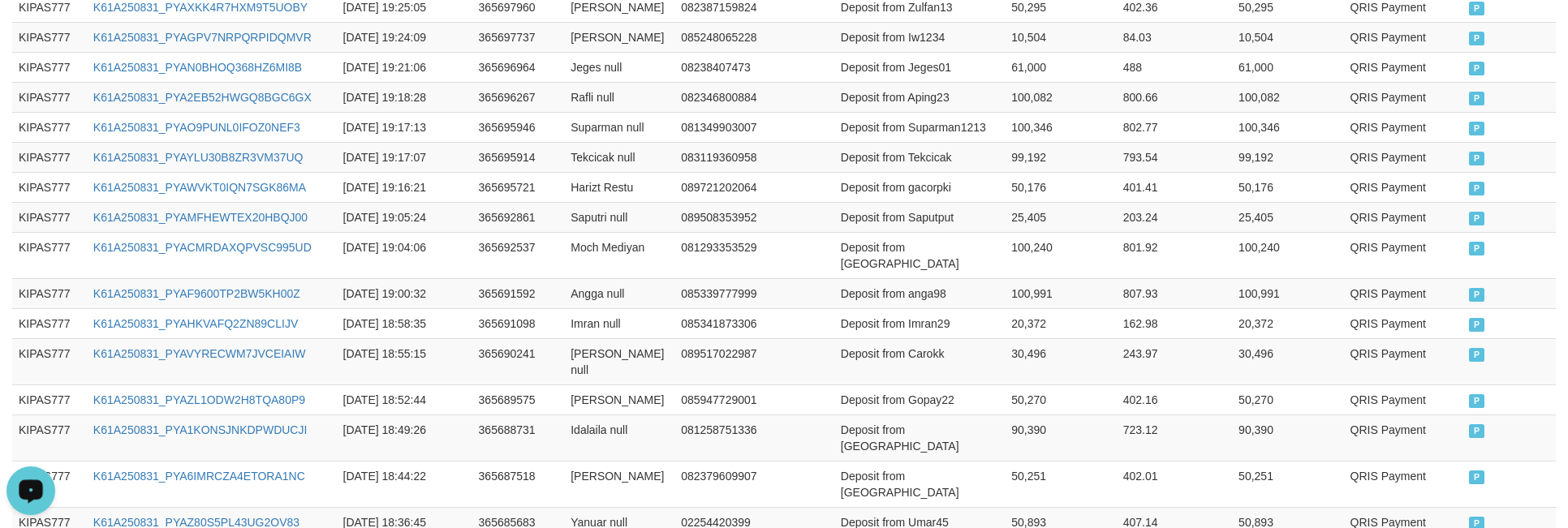
scroll to position [1030, 0]
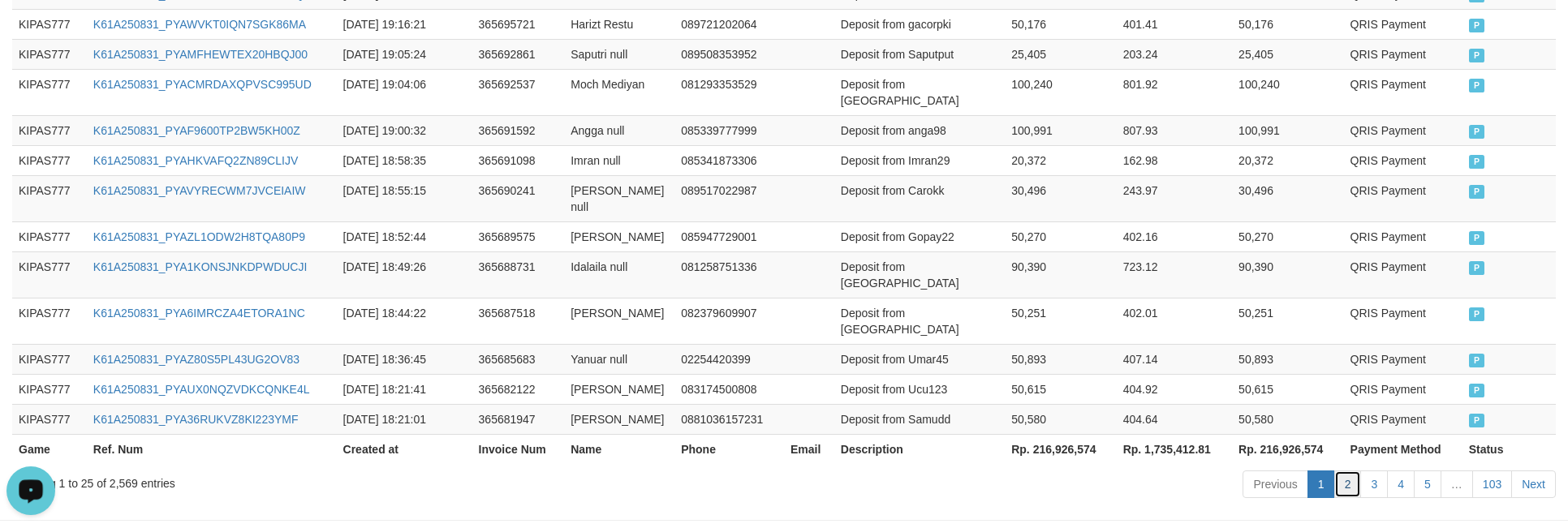
click at [1351, 470] on link "2" at bounding box center [1348, 484] width 28 height 28
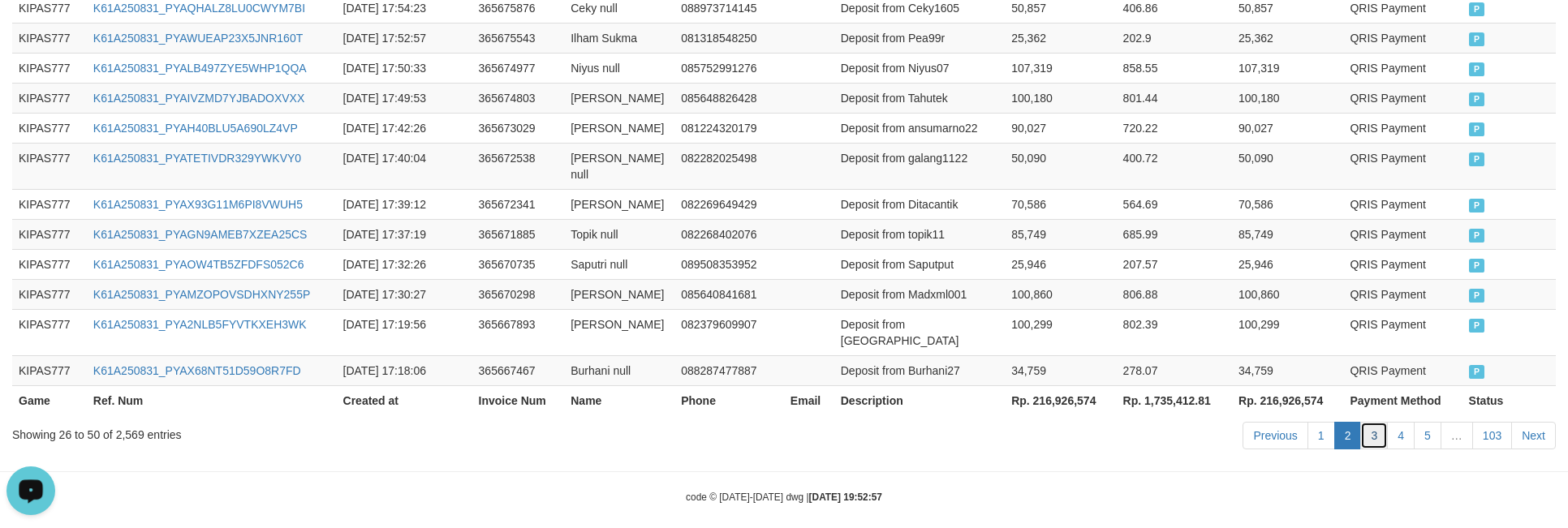
click at [1369, 421] on link "3" at bounding box center [1374, 435] width 28 height 28
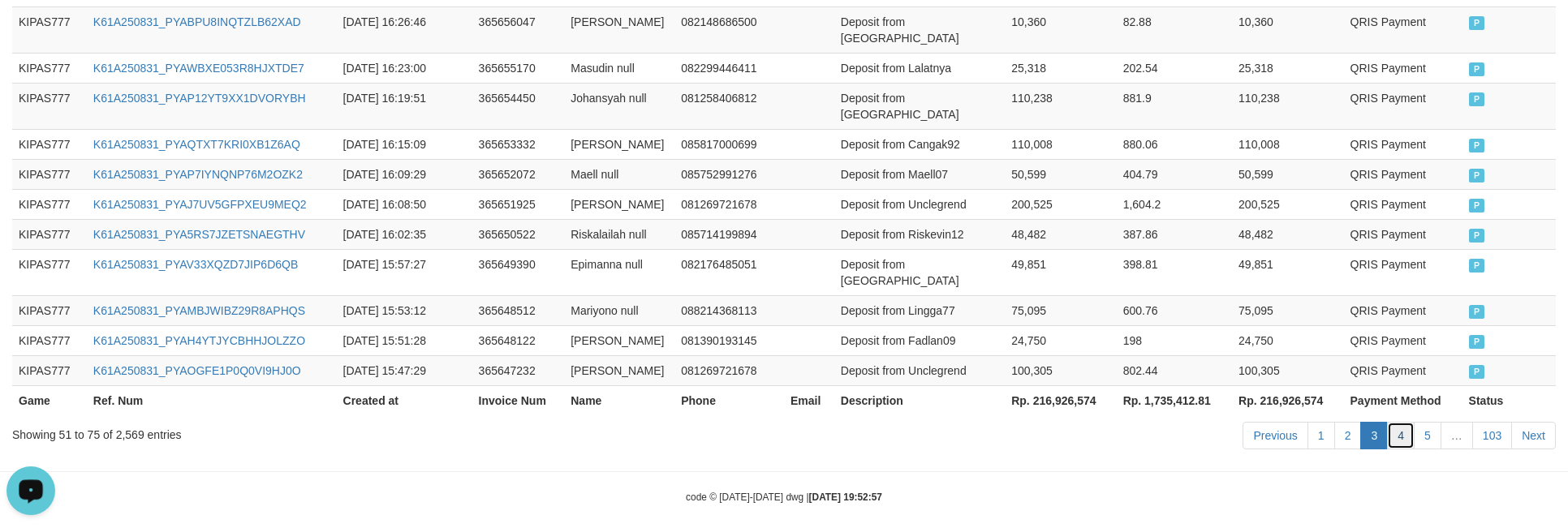
click at [1393, 421] on link "4" at bounding box center [1400, 435] width 28 height 28
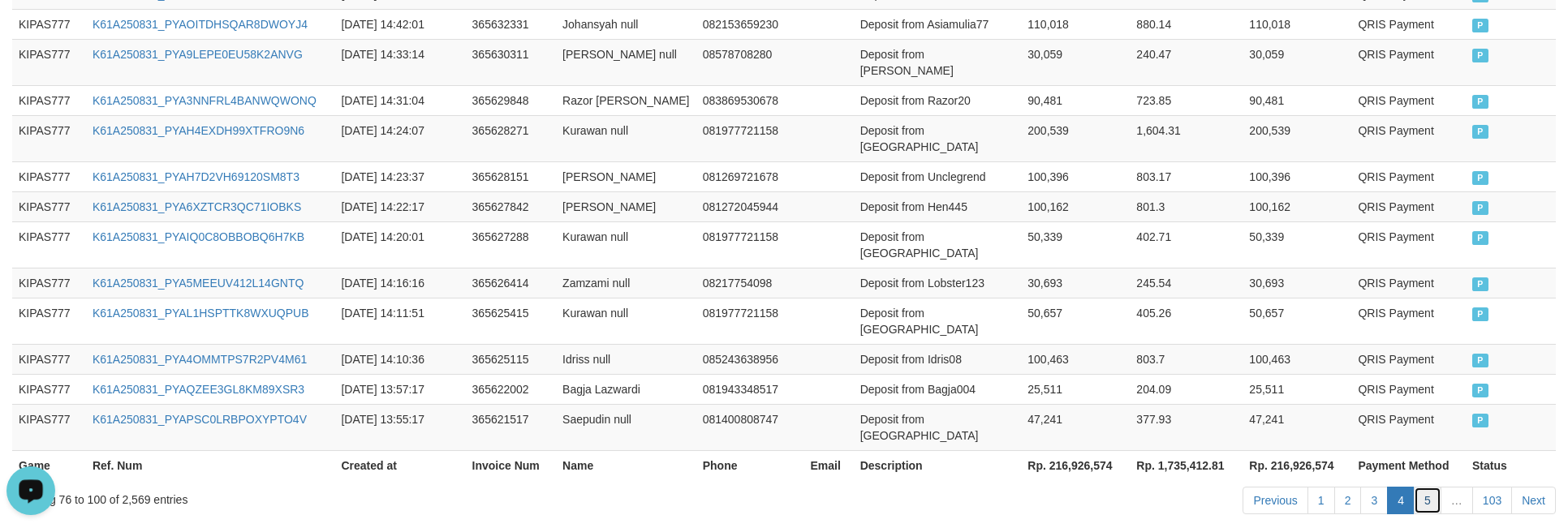
click at [1414, 487] on link "5" at bounding box center [1427, 500] width 28 height 28
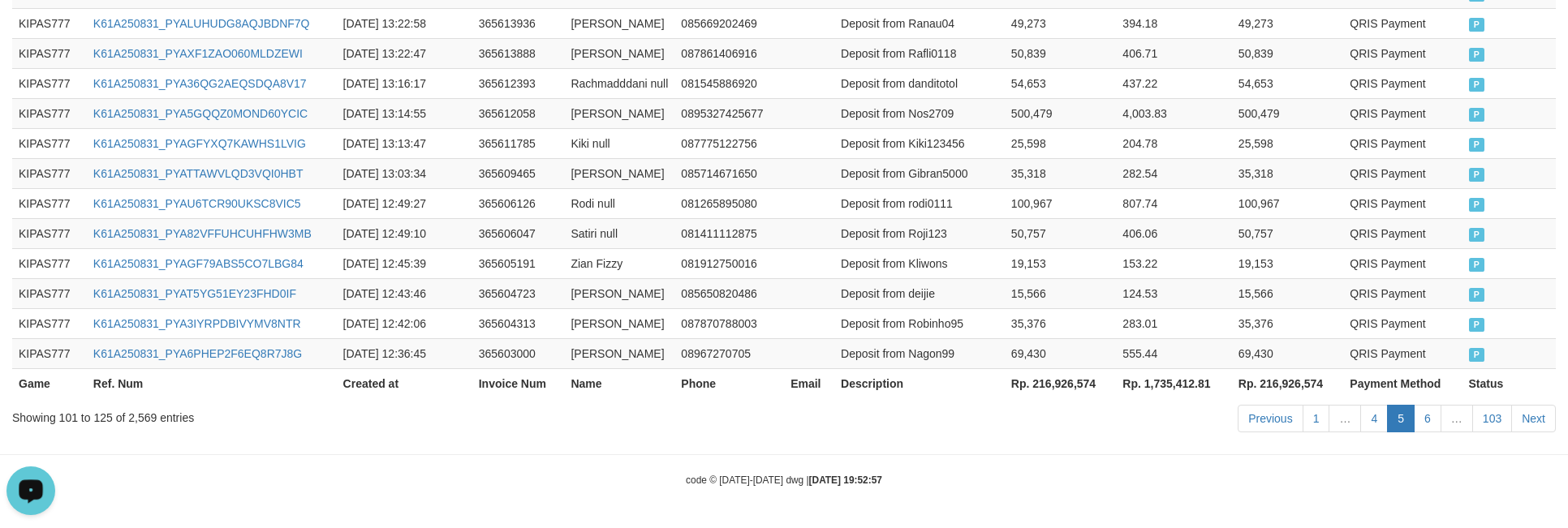
scroll to position [1030, 0]
click at [1419, 431] on link "6" at bounding box center [1427, 419] width 28 height 28
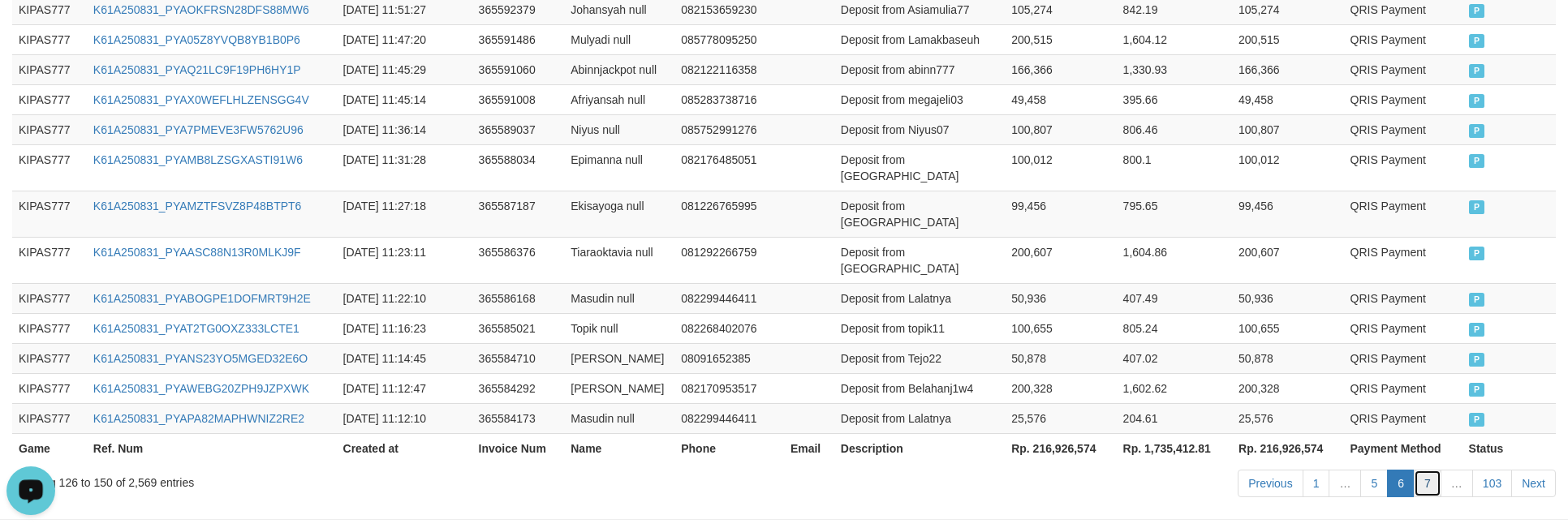
click at [1419, 470] on link "7" at bounding box center [1427, 484] width 28 height 28
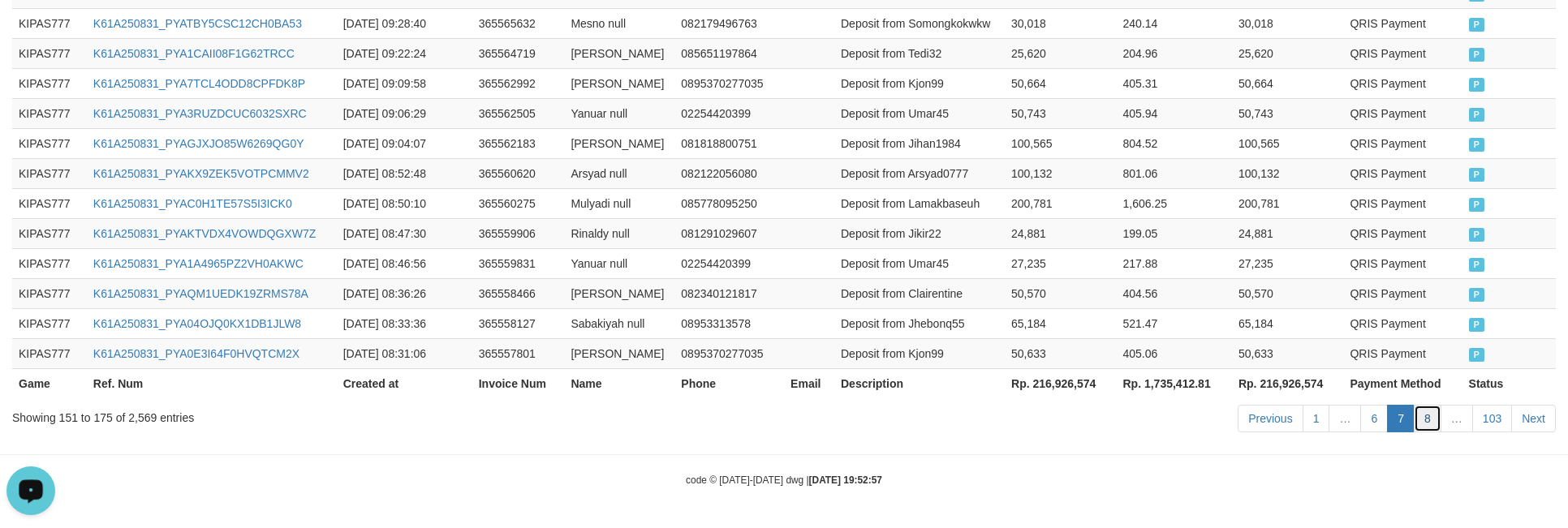
click at [1423, 423] on link "8" at bounding box center [1427, 418] width 28 height 28
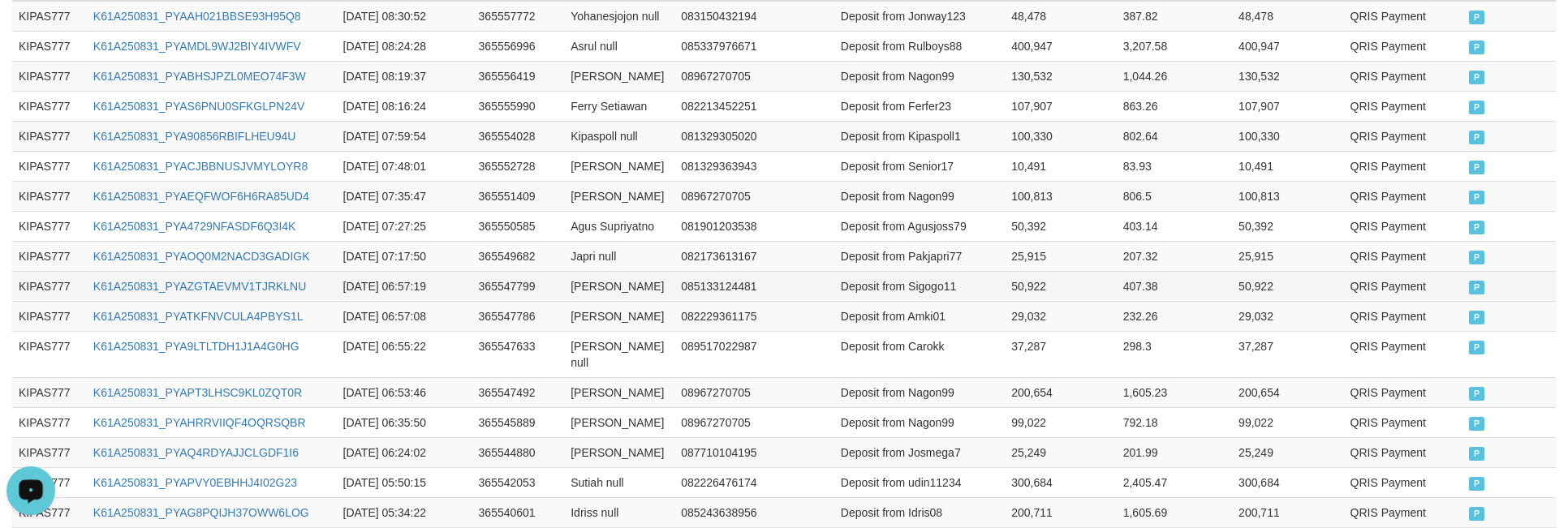
scroll to position [251, 0]
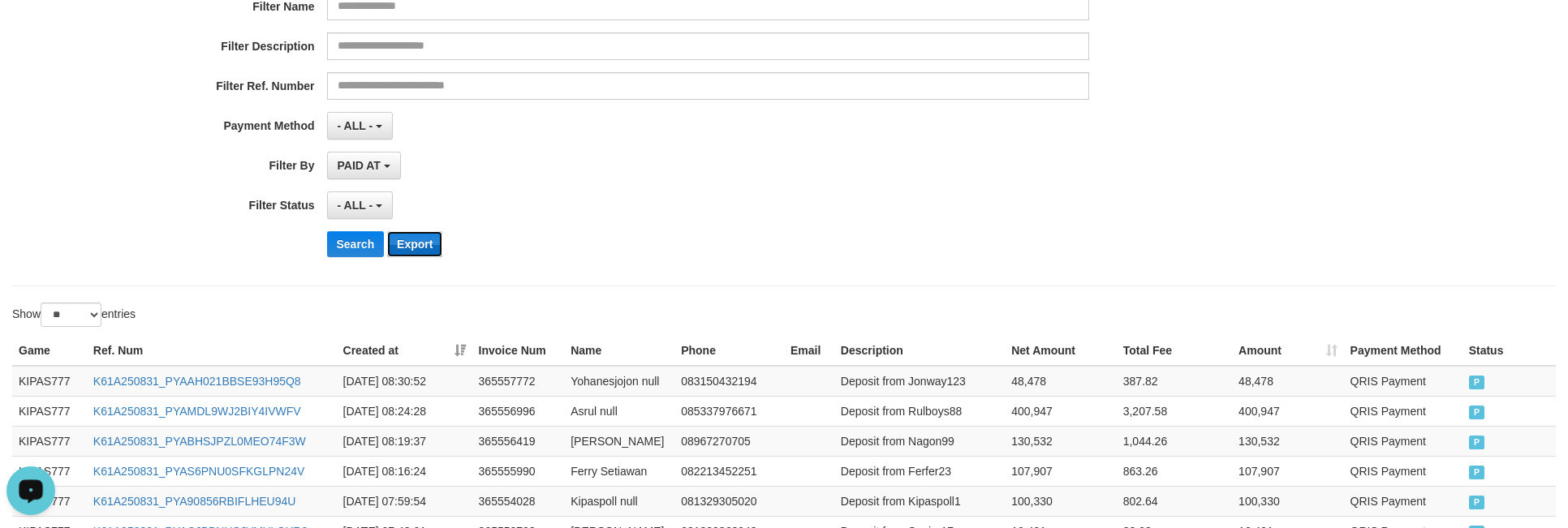
click at [433, 251] on button "Export" at bounding box center [415, 243] width 55 height 26
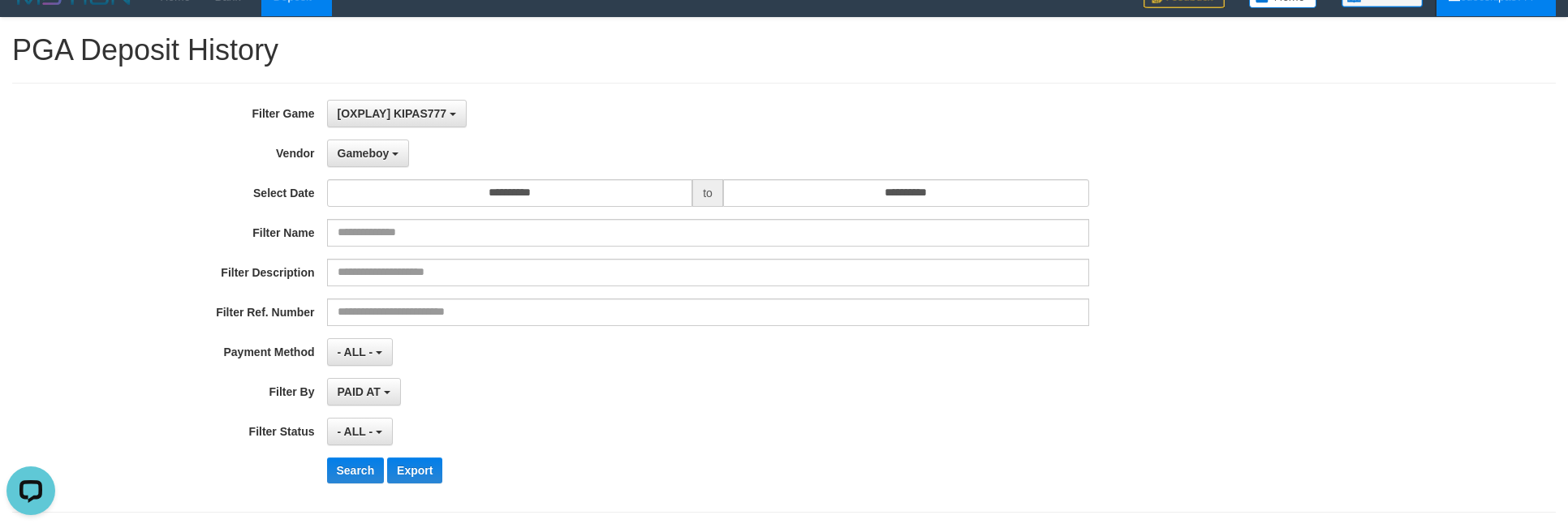
scroll to position [8, 0]
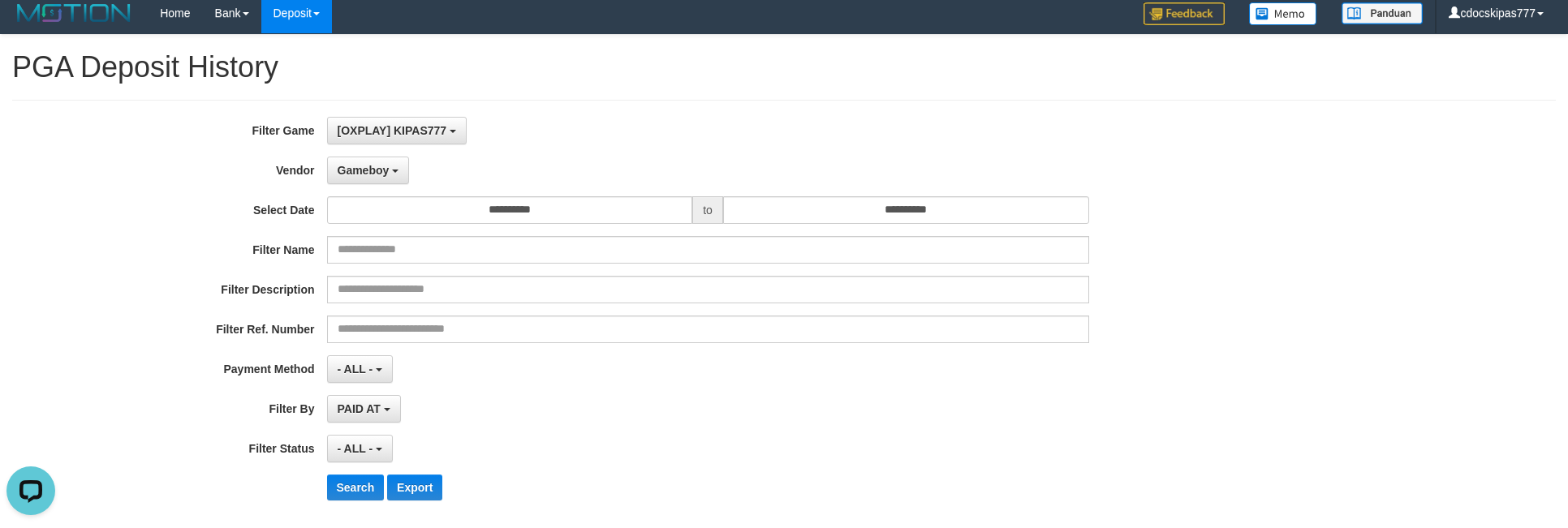
click at [151, 258] on label "Filter Name" at bounding box center [163, 247] width 327 height 22
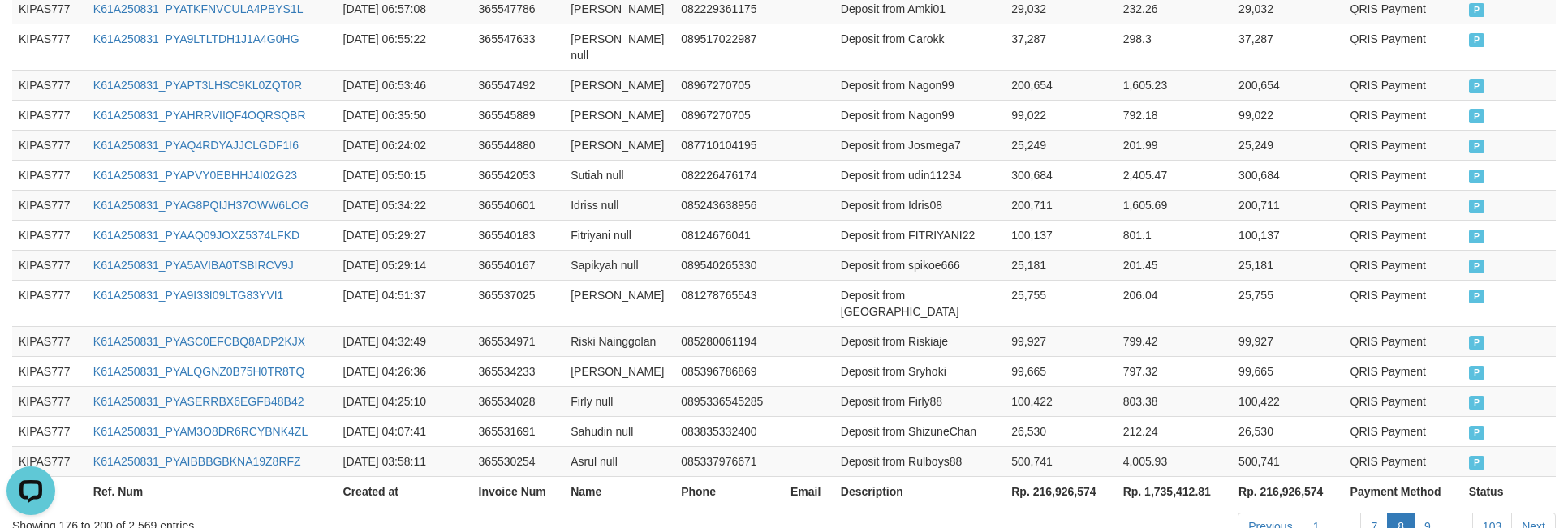
scroll to position [1015, 0]
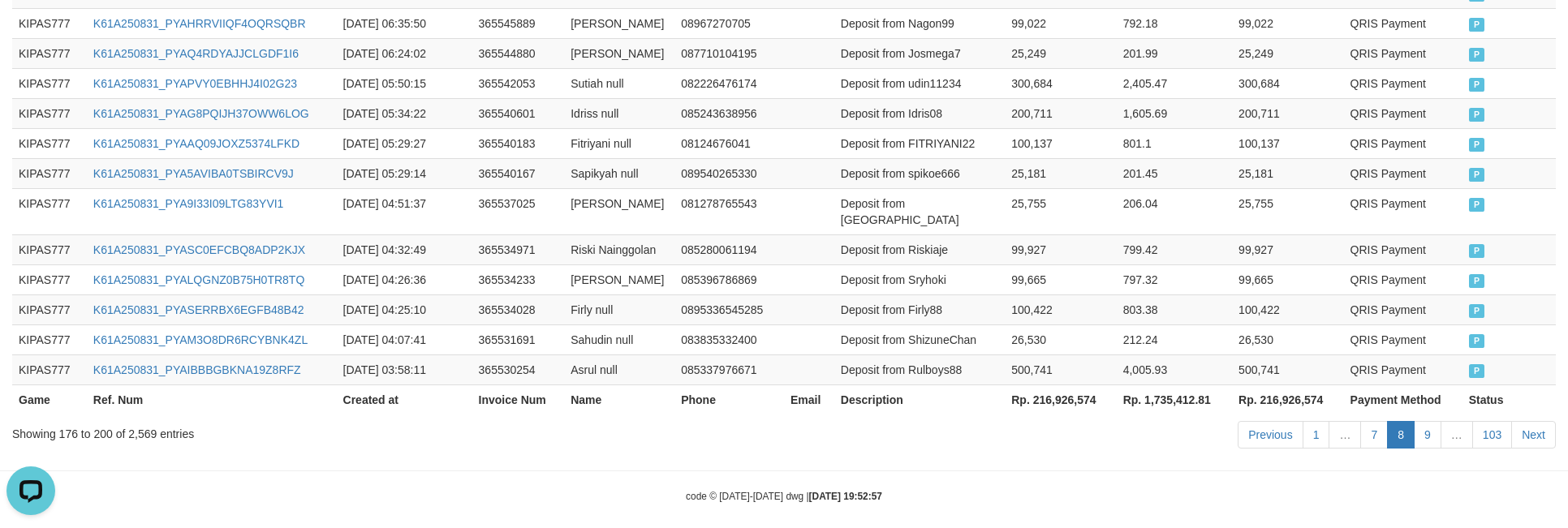
click at [1062, 389] on th "Rp. 216,926,574" at bounding box center [1060, 400] width 111 height 30
copy th "216,926,574"
